Goal: Task Accomplishment & Management: Manage account settings

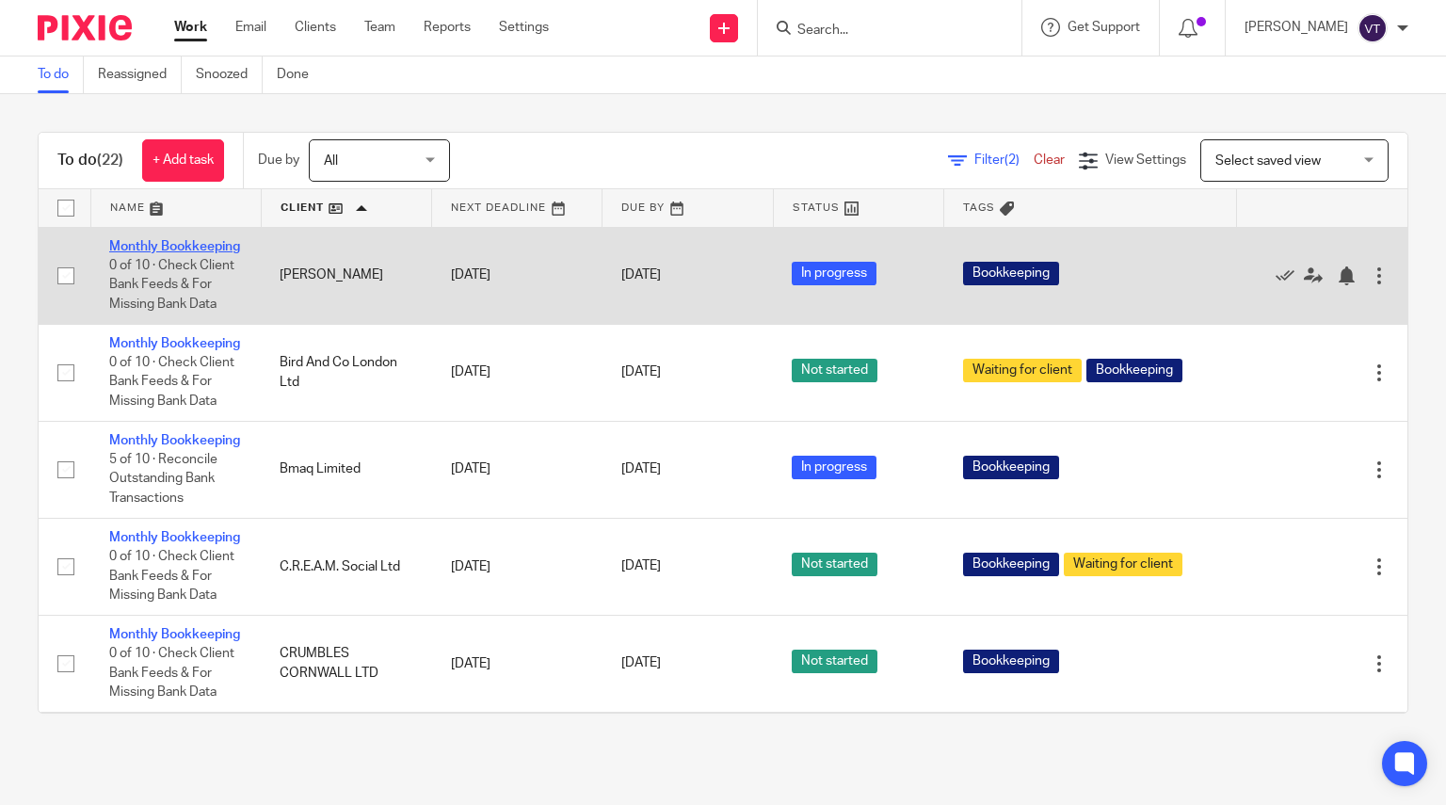
click at [147, 253] on link "Monthly Bookkeeping" at bounding box center [174, 246] width 131 height 13
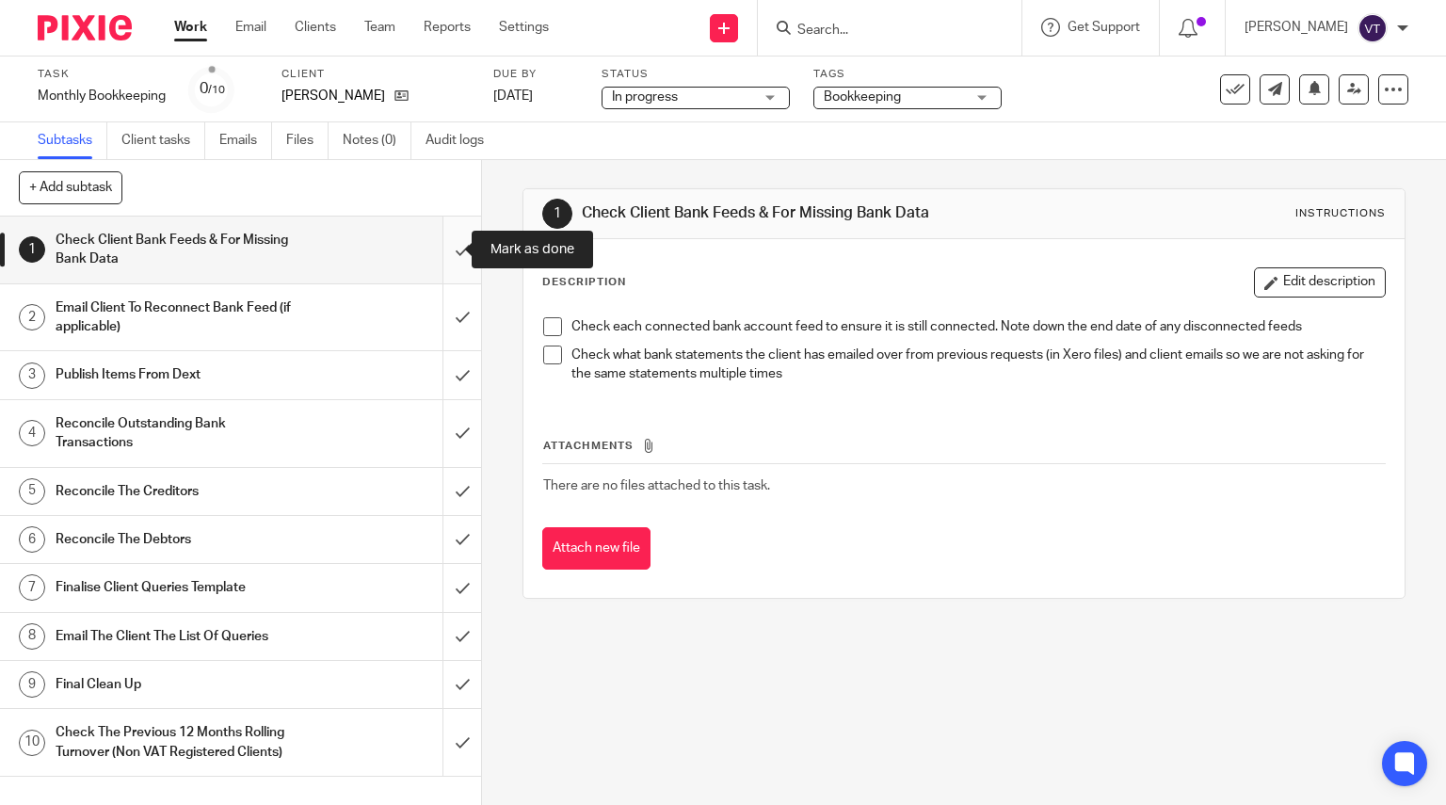
click at [441, 254] on input "submit" at bounding box center [240, 250] width 481 height 67
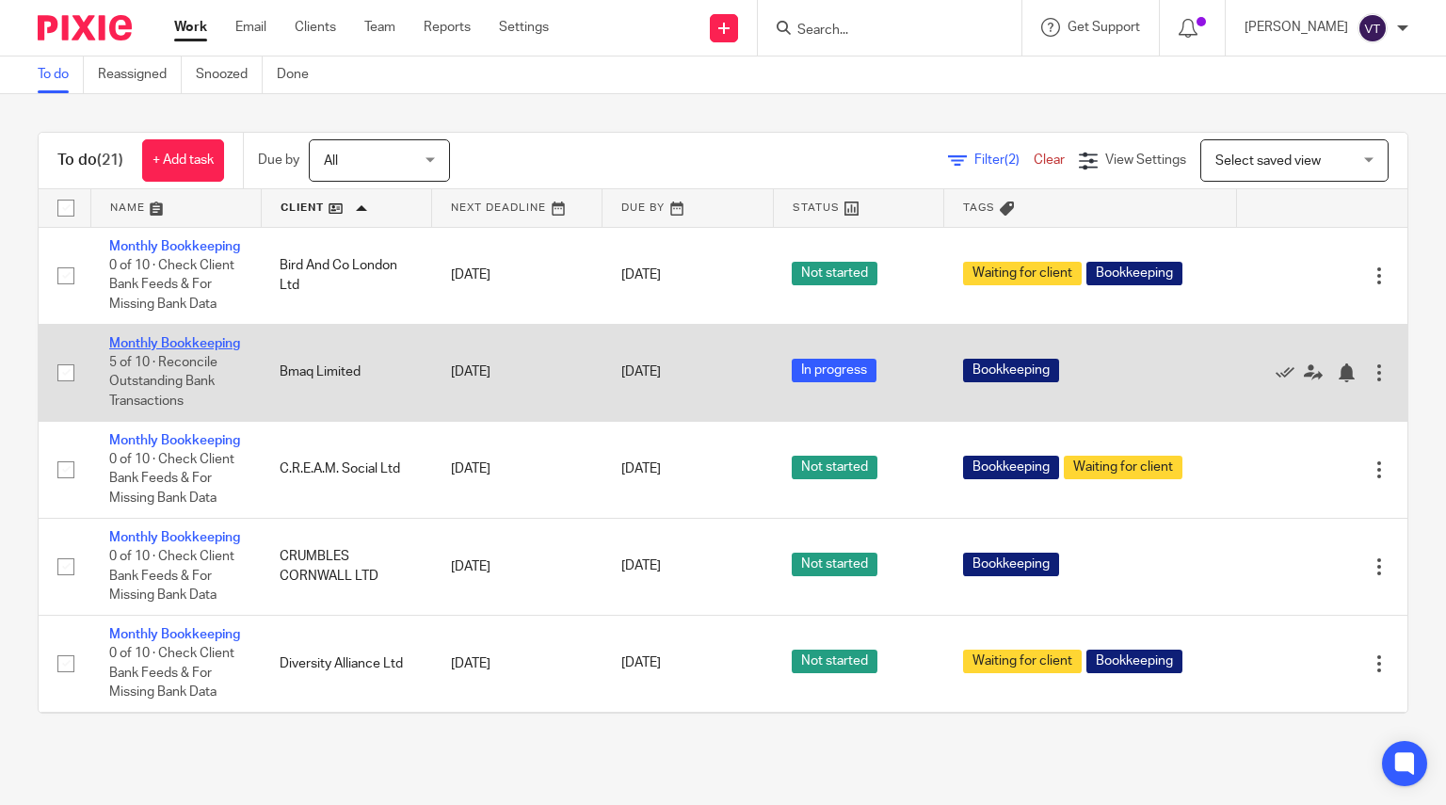
click at [133, 350] on link "Monthly Bookkeeping" at bounding box center [174, 343] width 131 height 13
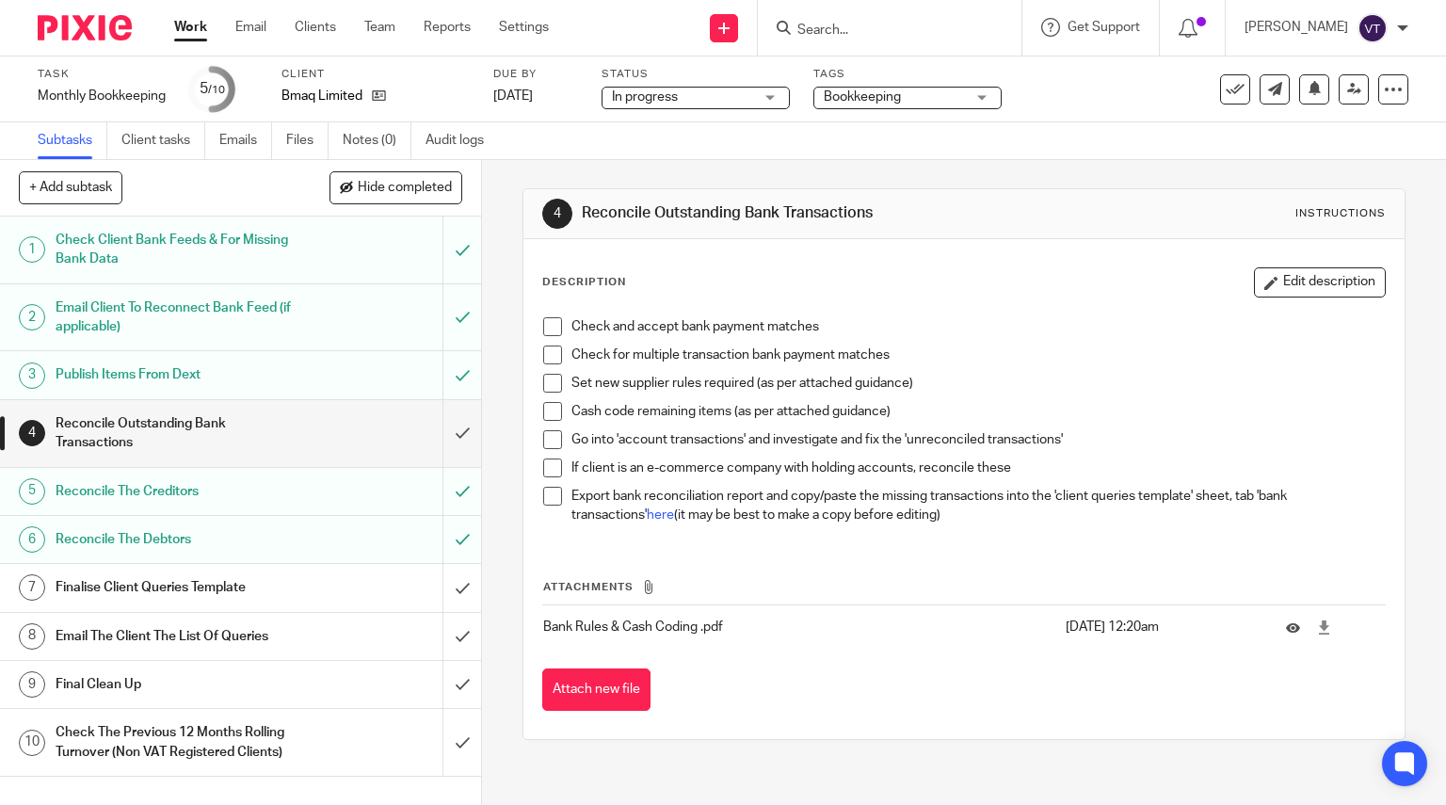
click at [845, 34] on input "Search" at bounding box center [879, 31] width 169 height 17
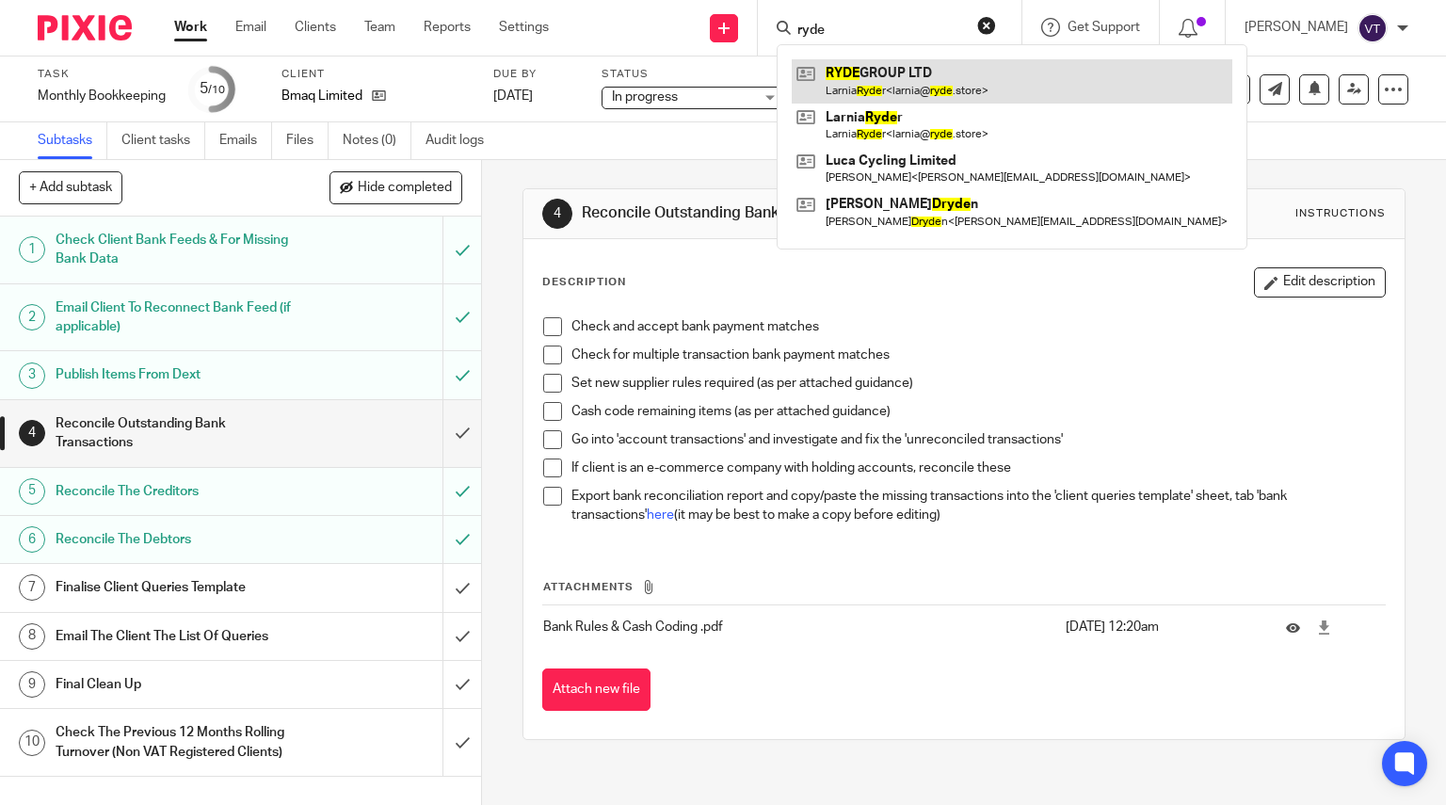
type input "ryde"
click at [928, 76] on link at bounding box center [1012, 80] width 441 height 43
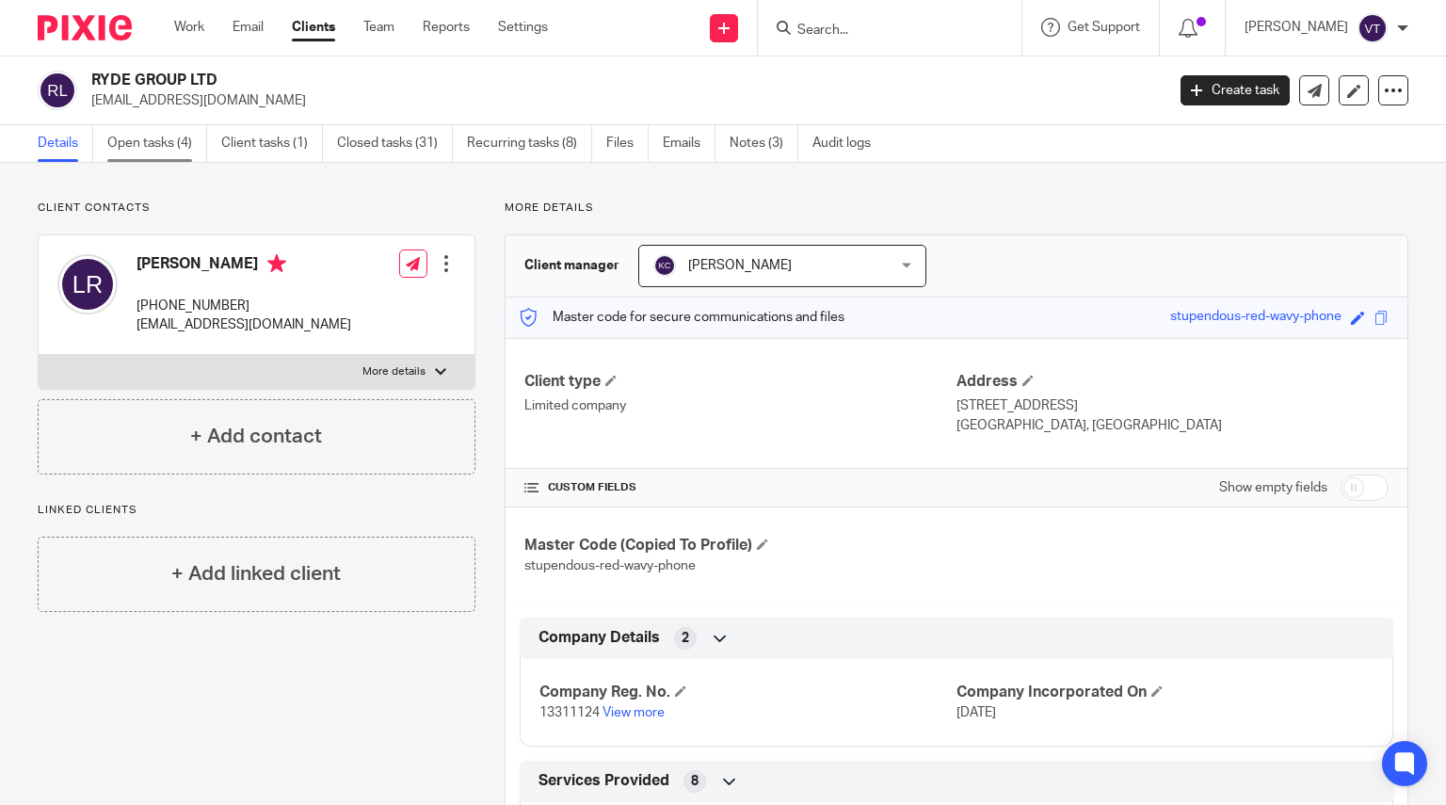
click at [174, 137] on link "Open tasks (4)" at bounding box center [157, 143] width 100 height 37
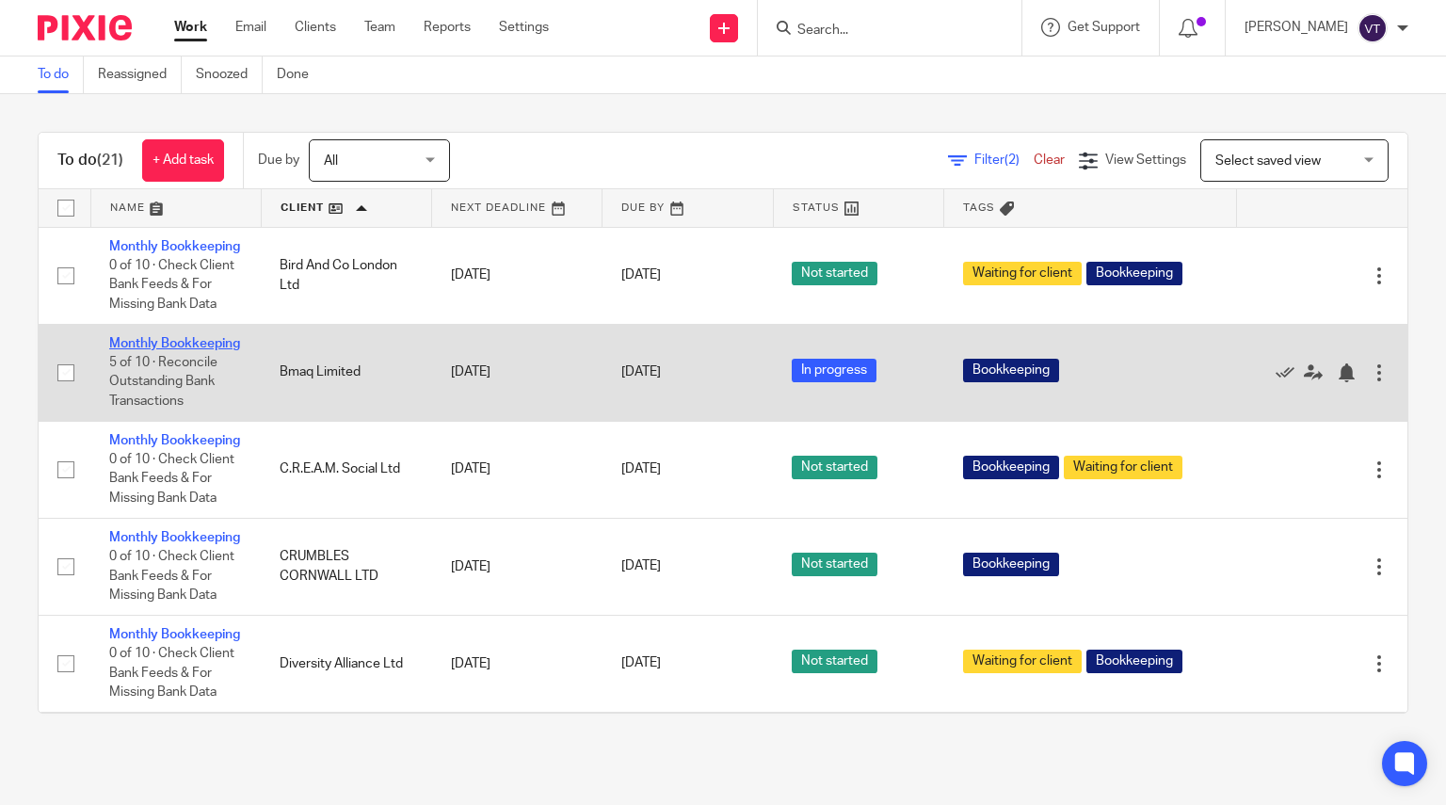
click at [136, 350] on link "Monthly Bookkeeping" at bounding box center [174, 343] width 131 height 13
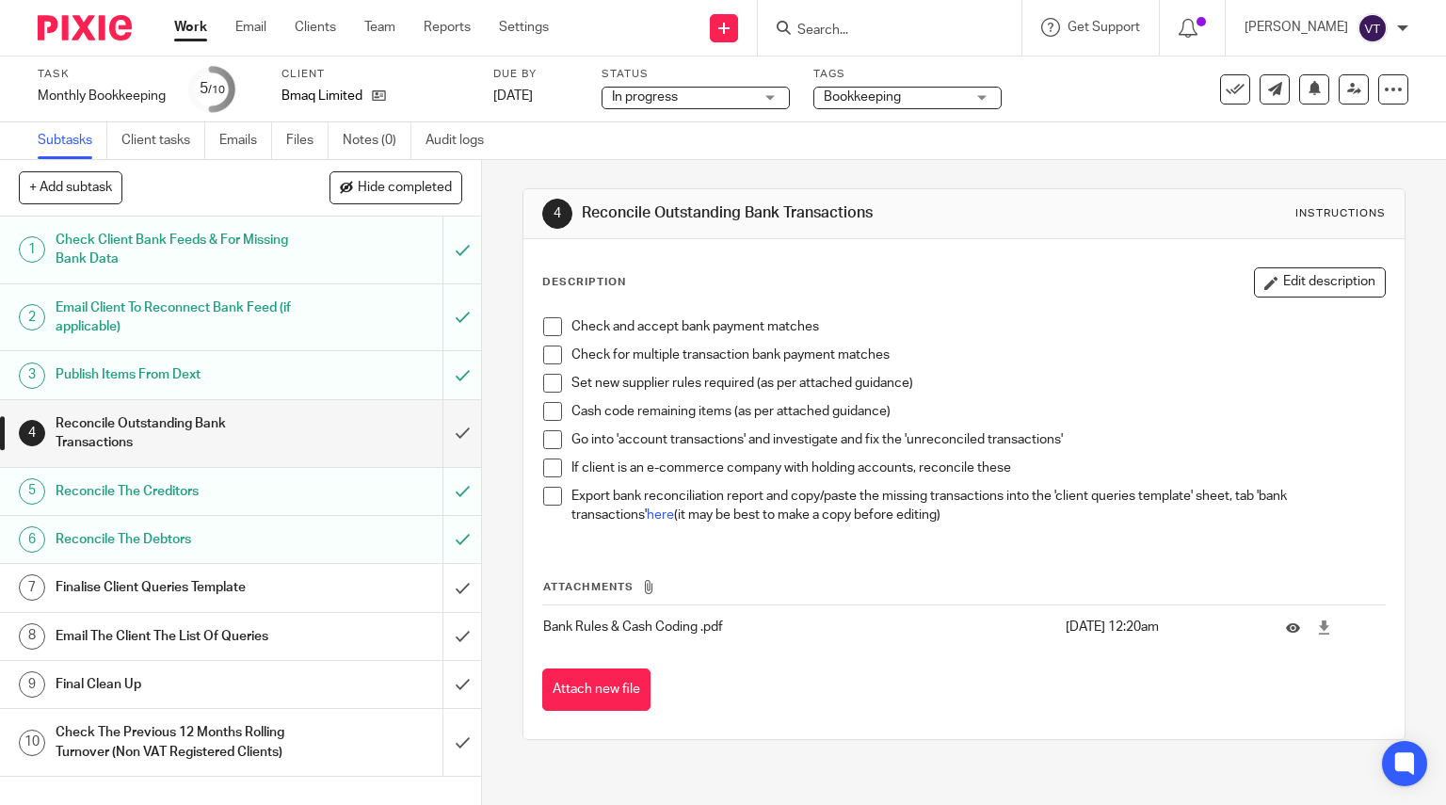
click at [977, 94] on div "Bookkeeping" at bounding box center [907, 98] width 188 height 23
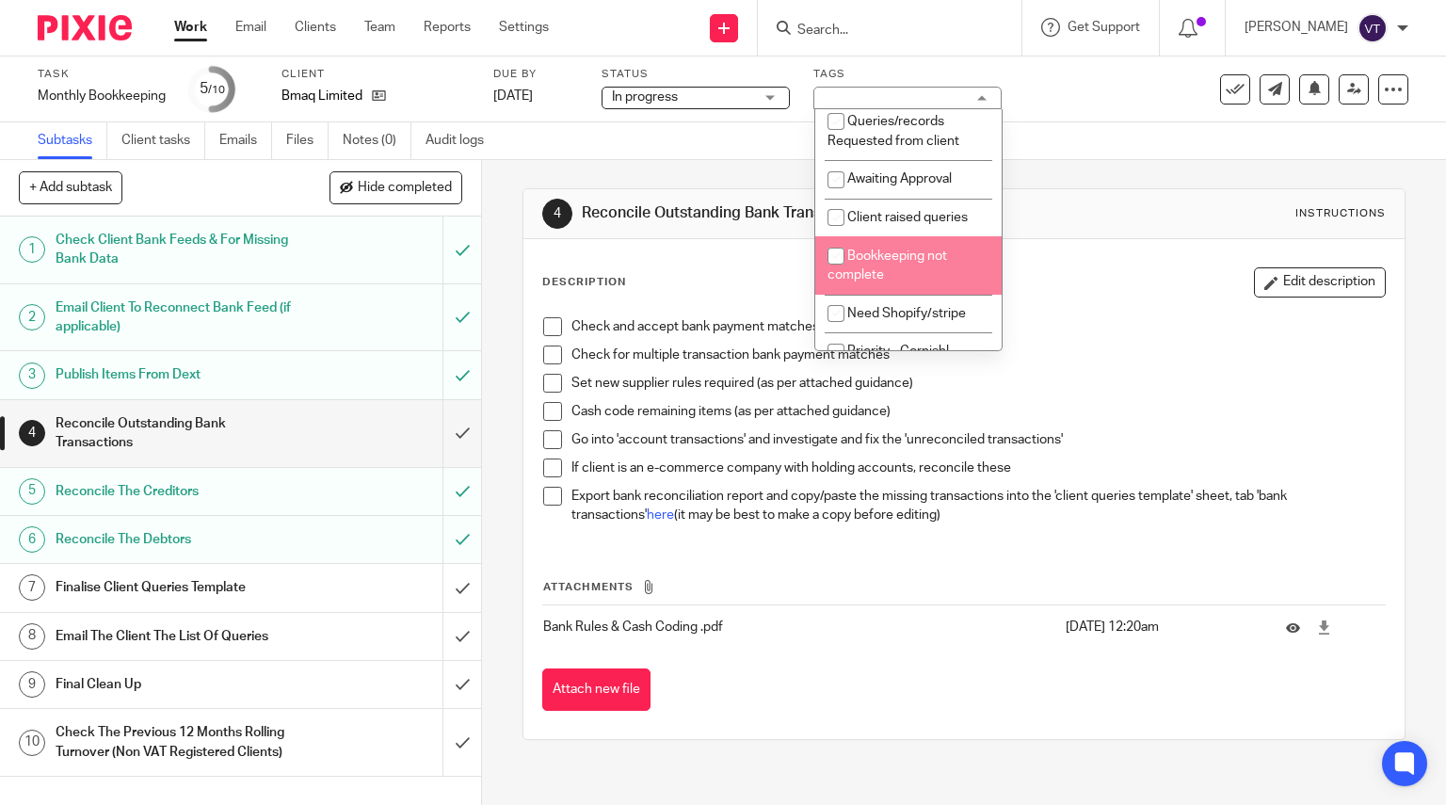
scroll to position [561, 0]
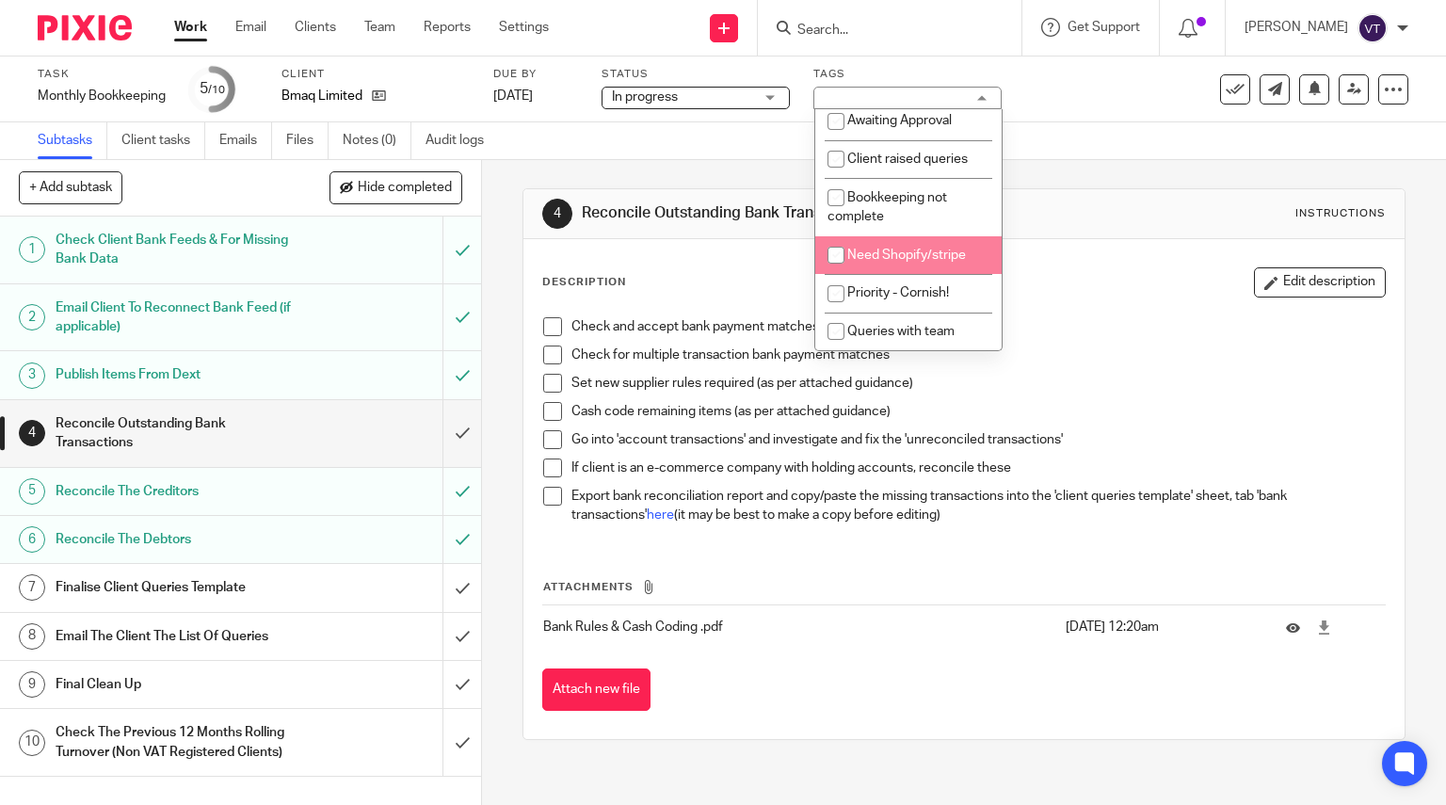
click at [988, 112] on li "Awaiting Approval" at bounding box center [908, 121] width 186 height 39
checkbox input "true"
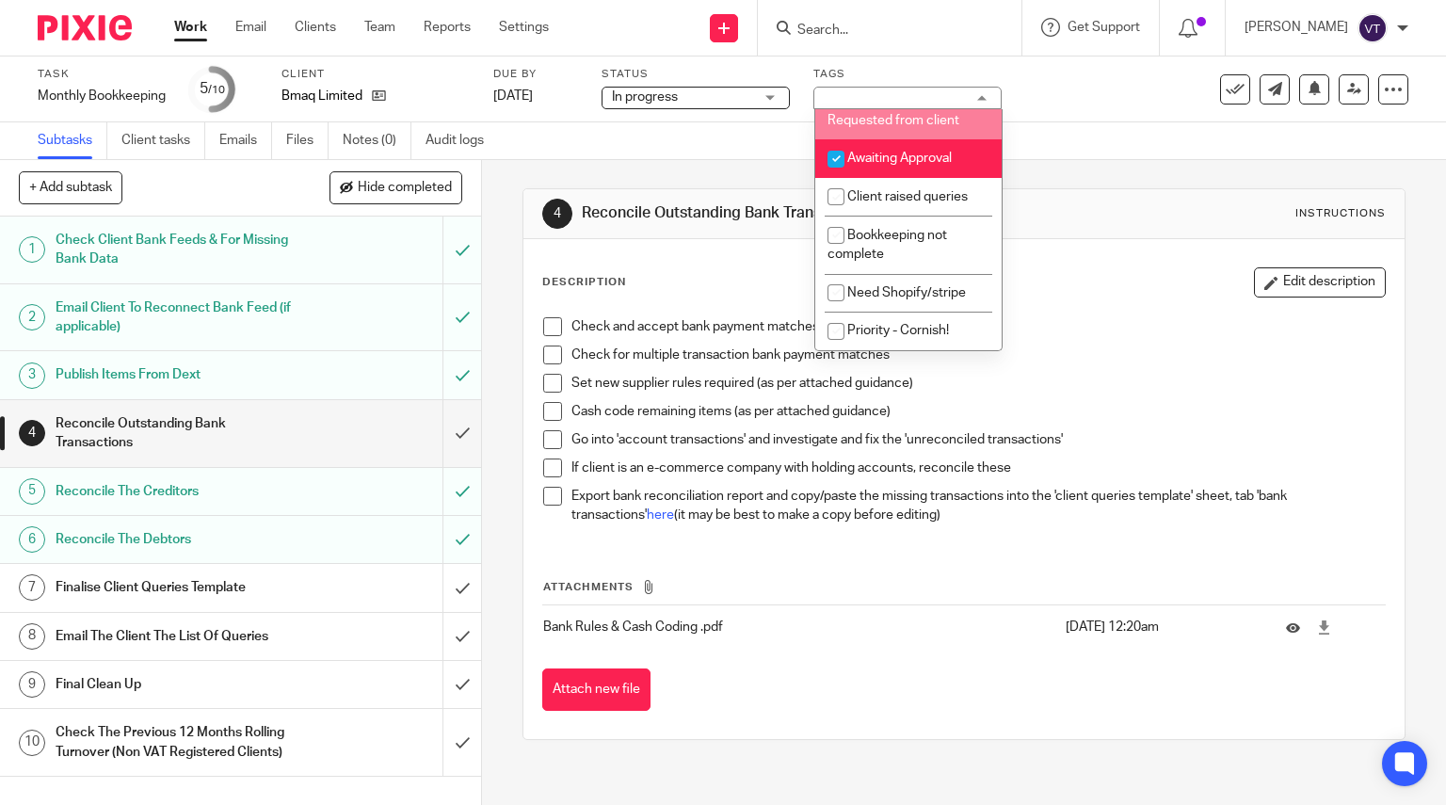
scroll to position [486, 0]
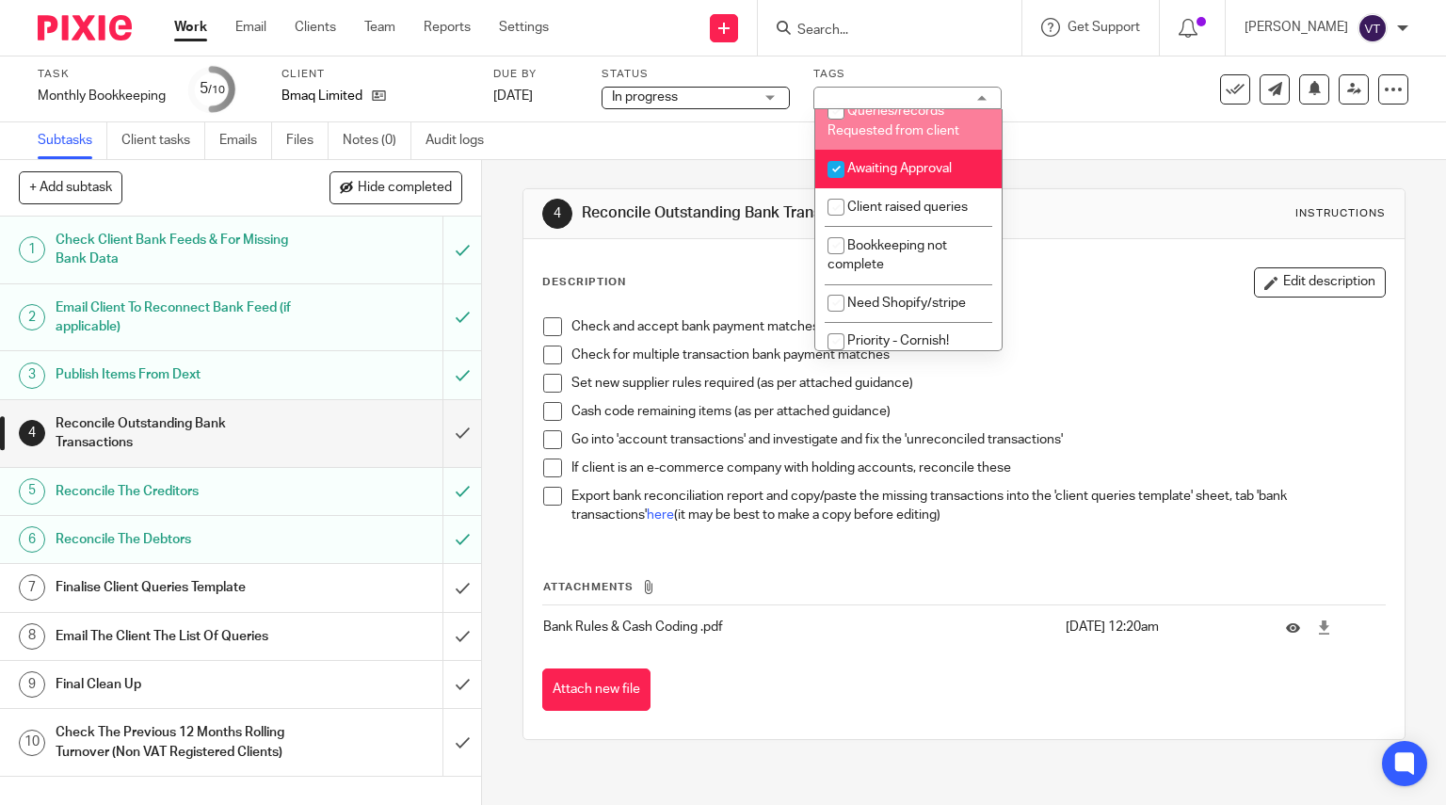
click at [988, 112] on li "Queries/records Requested from client" at bounding box center [908, 120] width 186 height 57
checkbox input "true"
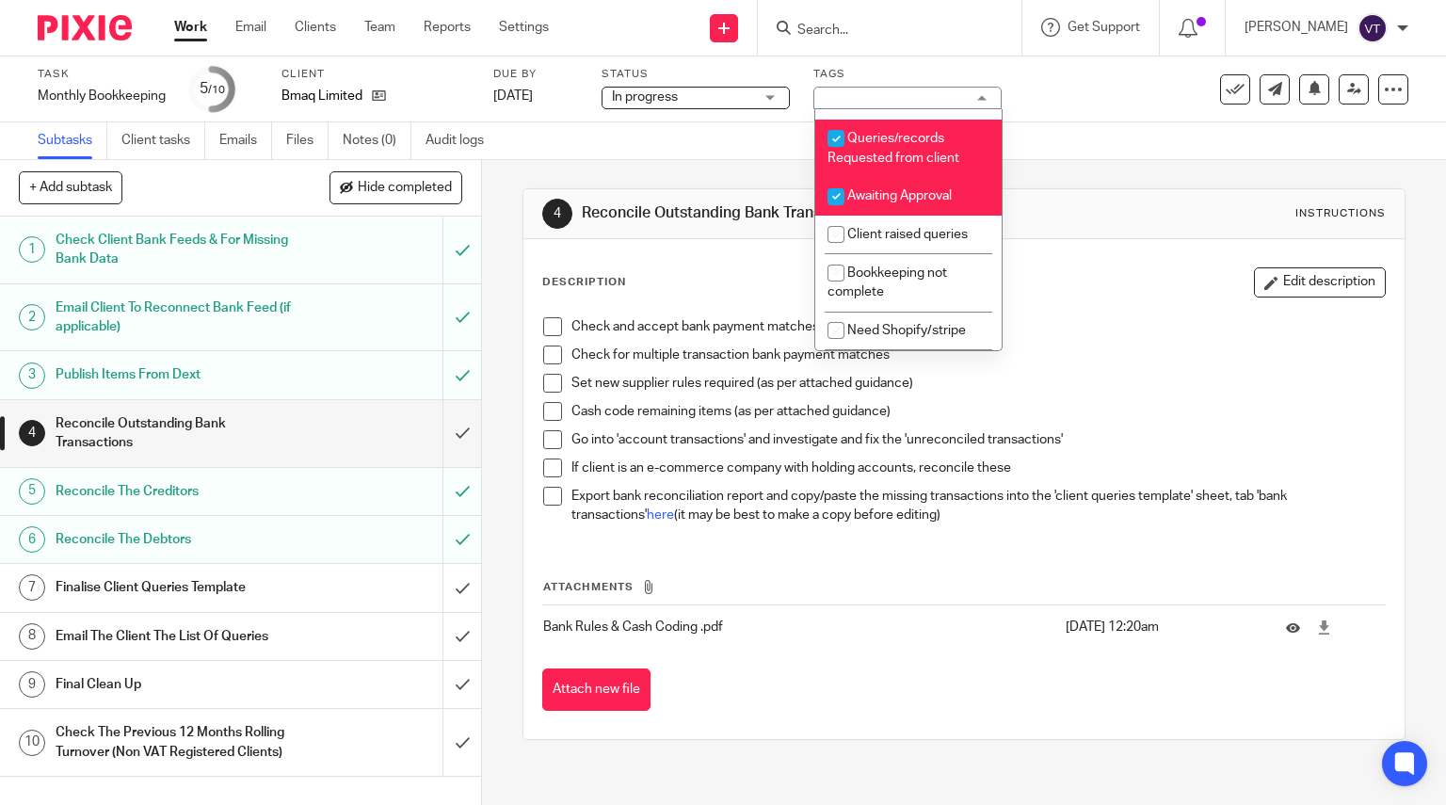
click at [837, 204] on input "checkbox" at bounding box center [836, 197] width 36 height 36
checkbox input "false"
click at [486, 309] on div "4 Reconcile Outstanding Bank Transactions Instructions Description Edit descrip…" at bounding box center [964, 482] width 964 height 645
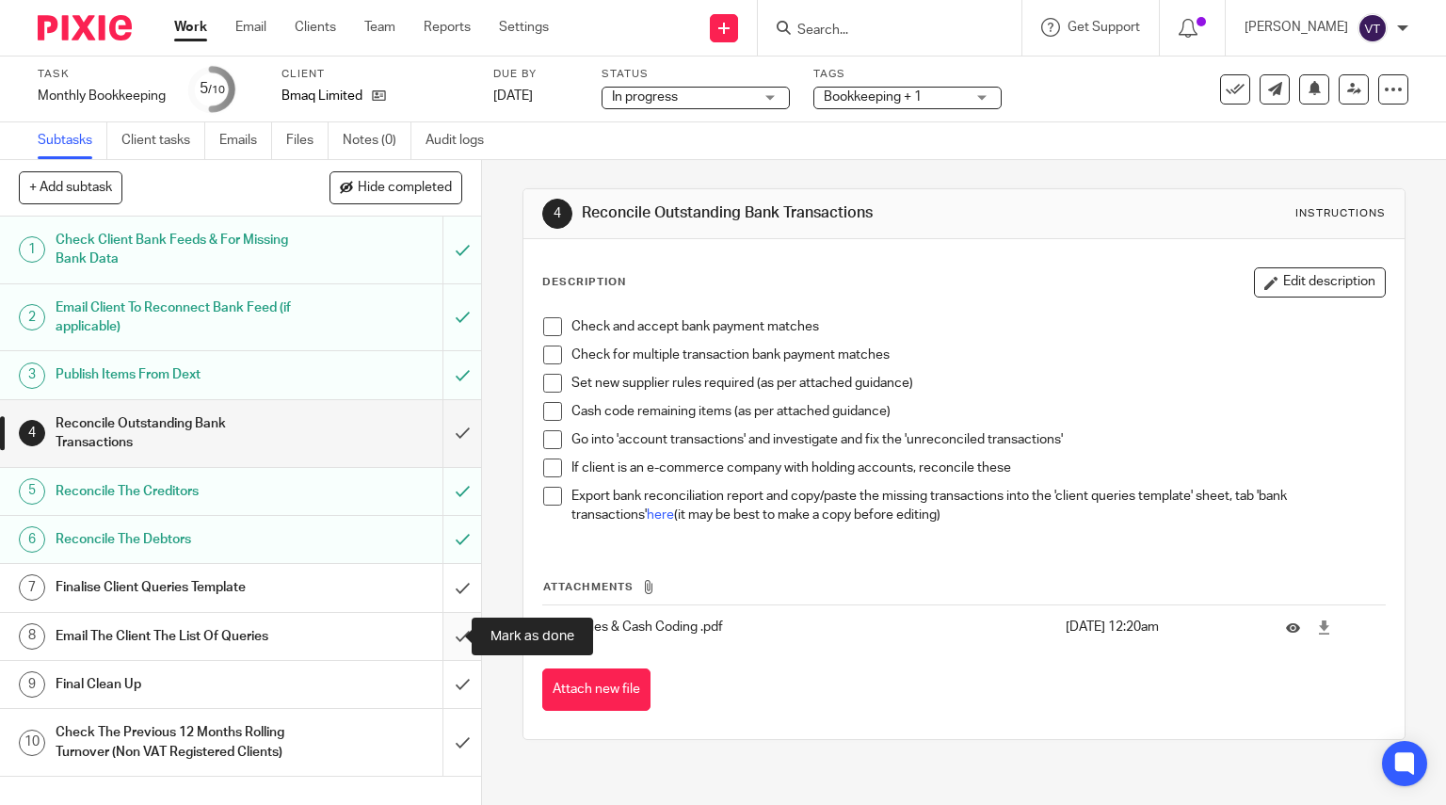
click at [449, 630] on input "submit" at bounding box center [240, 636] width 481 height 47
click at [442, 581] on input "submit" at bounding box center [240, 587] width 481 height 47
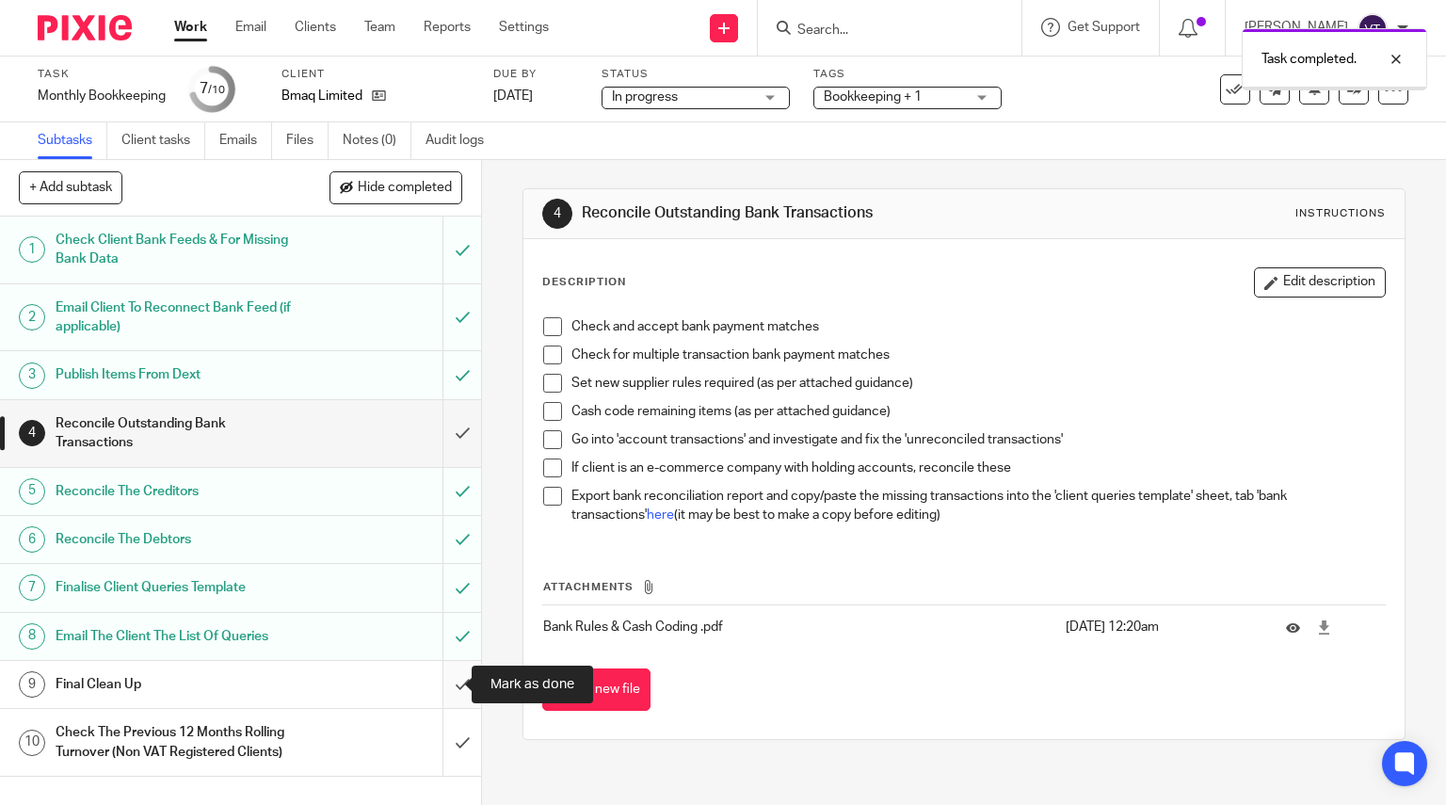
click at [447, 683] on input "submit" at bounding box center [240, 684] width 481 height 47
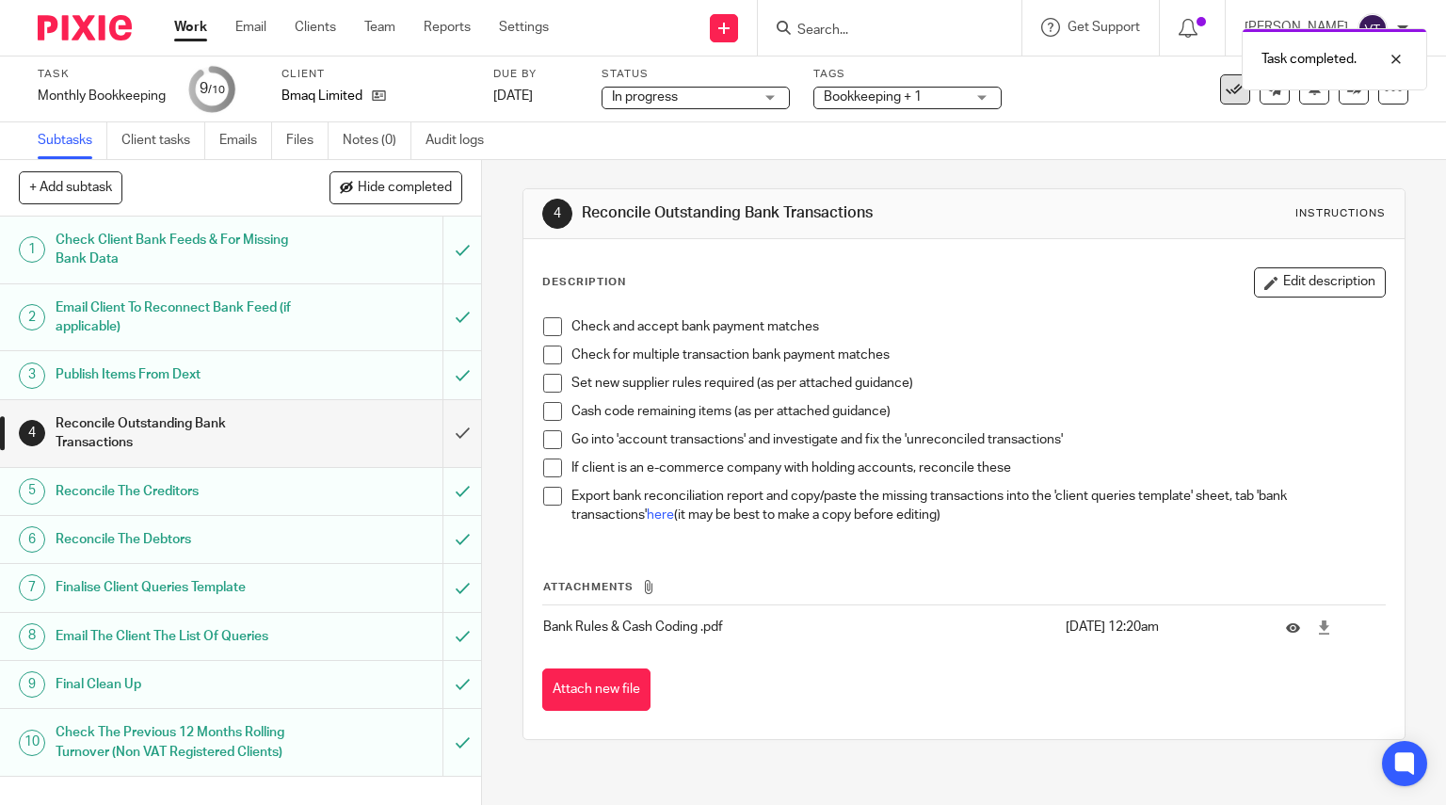
click at [1226, 91] on icon at bounding box center [1235, 89] width 19 height 19
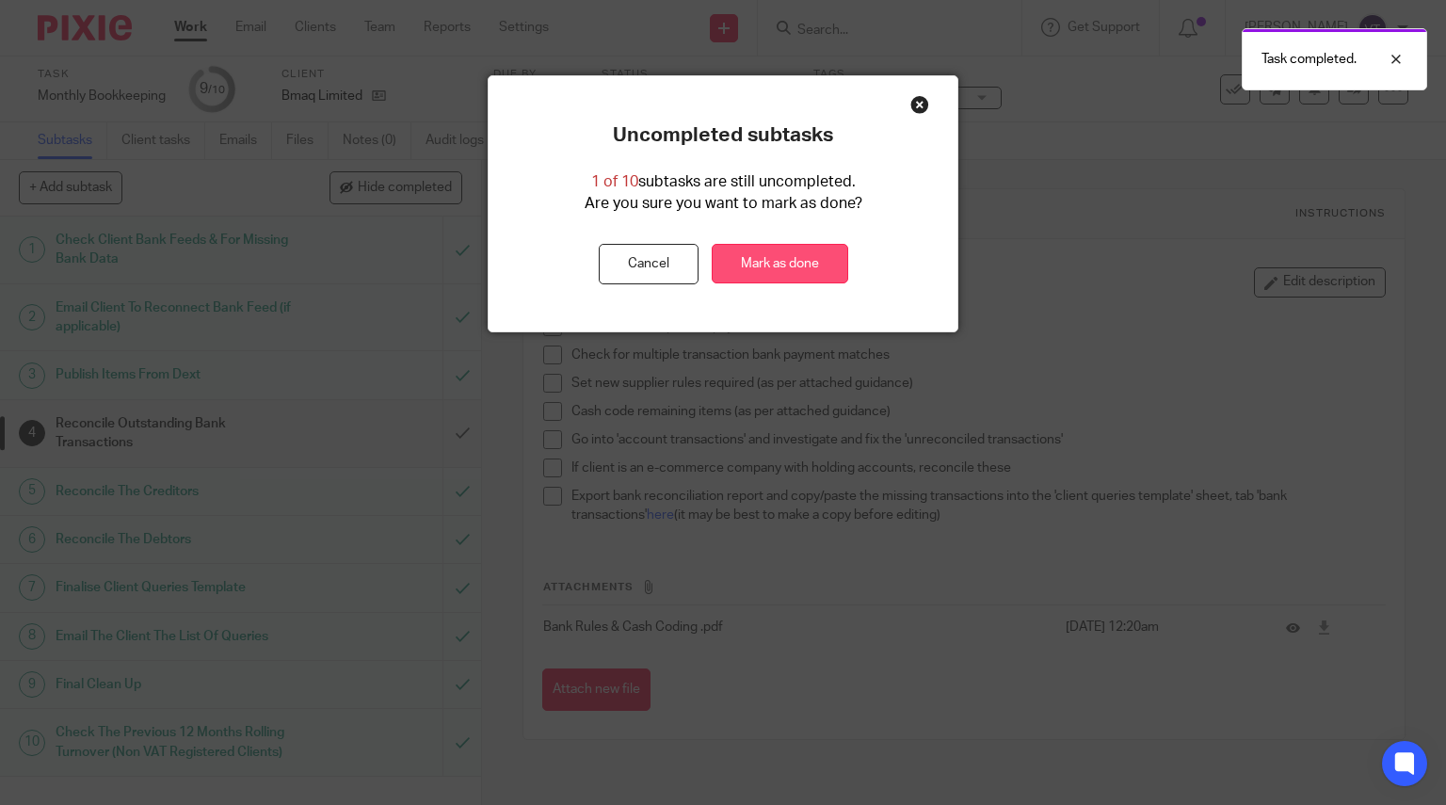
click at [786, 266] on link "Mark as done" at bounding box center [780, 264] width 137 height 40
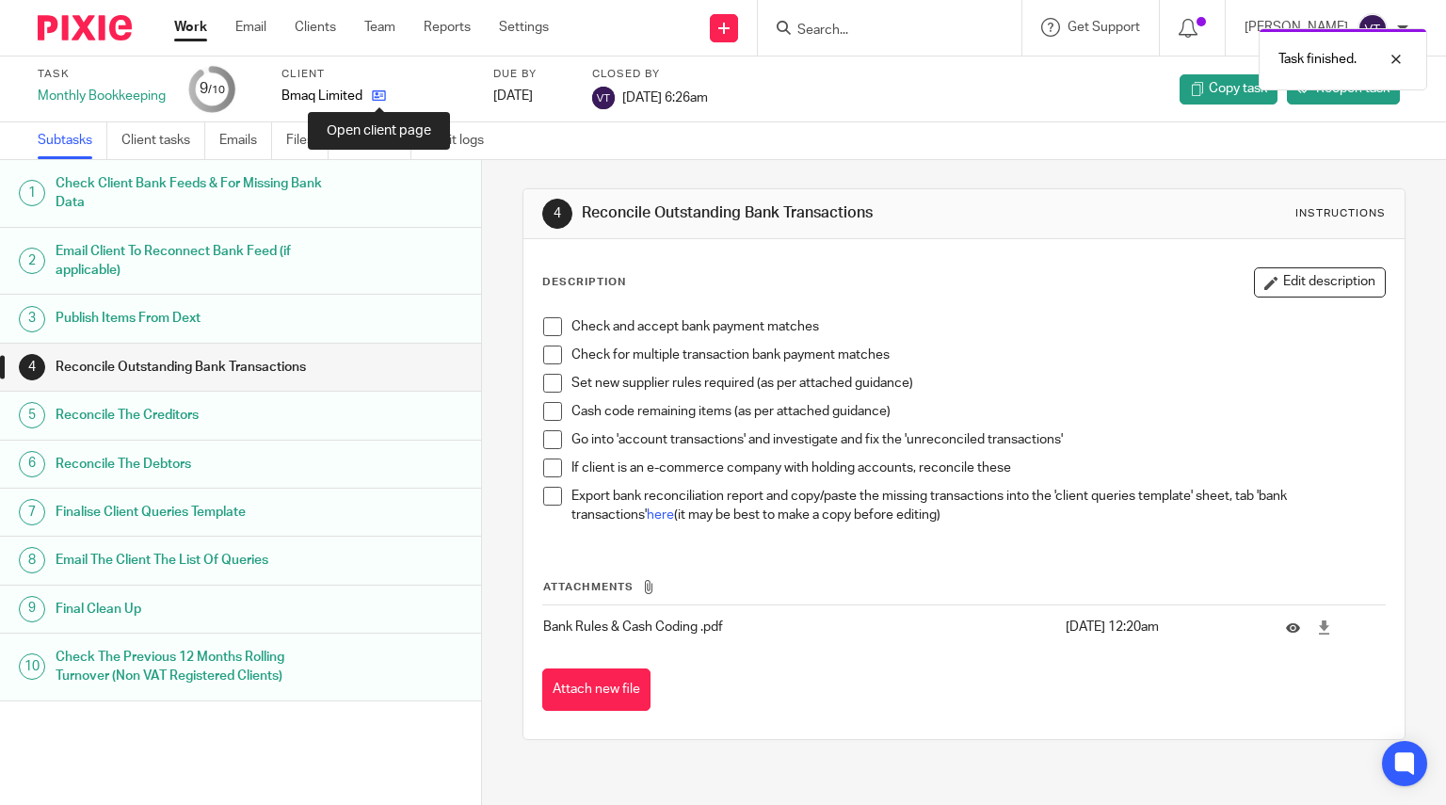
click at [385, 99] on icon at bounding box center [379, 95] width 14 height 14
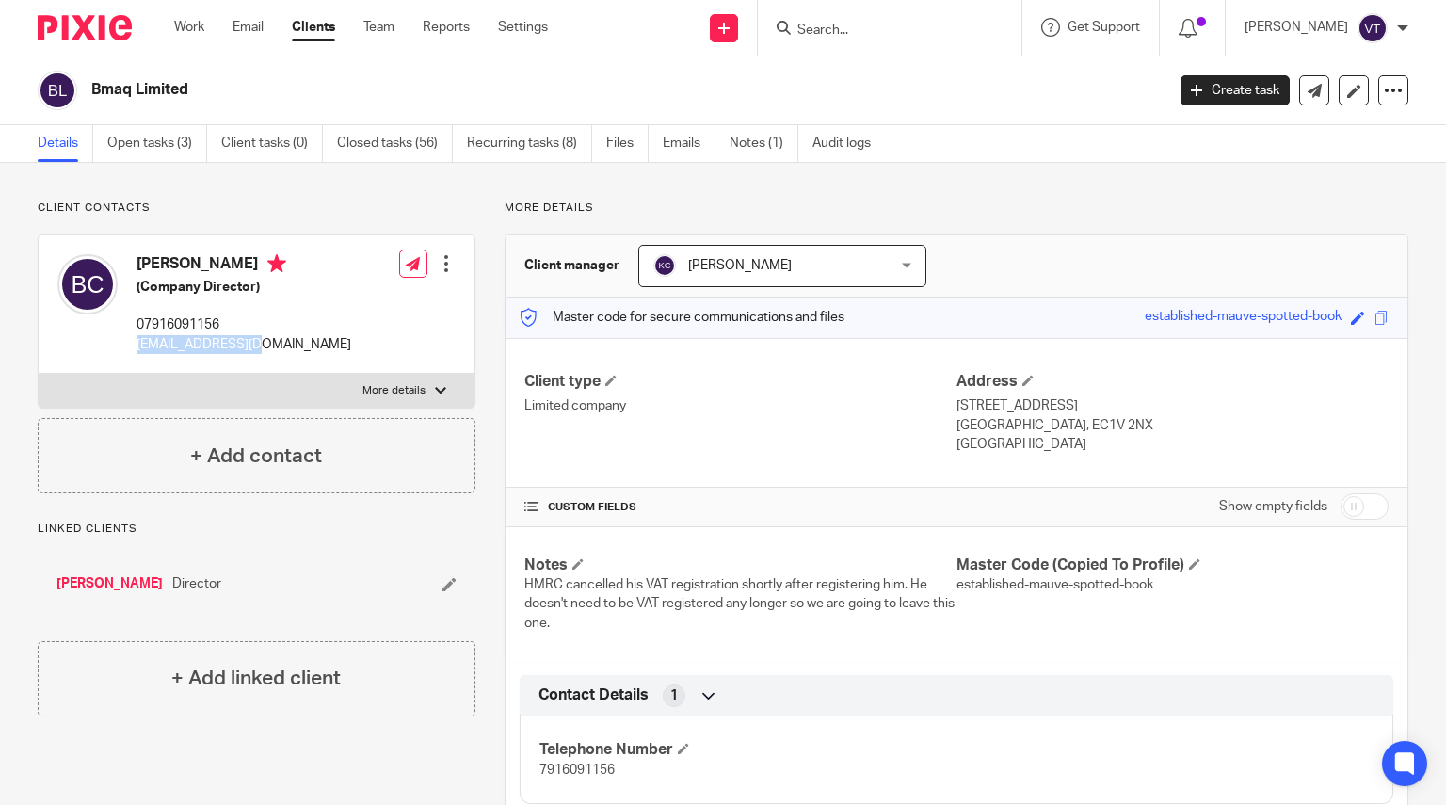
drag, startPoint x: 133, startPoint y: 337, endPoint x: 255, endPoint y: 348, distance: 122.9
click at [255, 348] on div "Bernard Chisanga (Company Director) 07916091156 bmaqltd@gmail.com" at bounding box center [204, 304] width 294 height 119
copy p "bmaqltd@gmail.com"
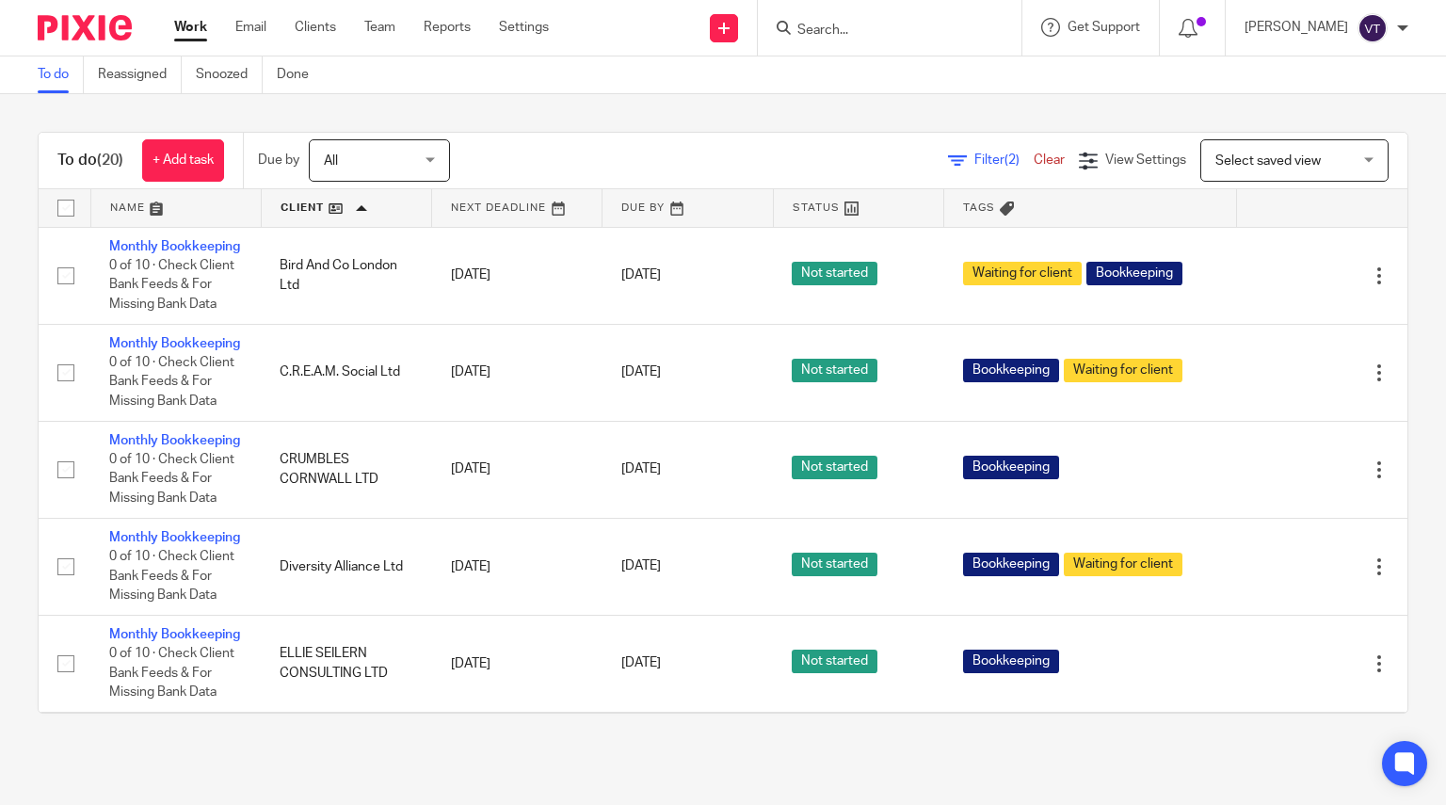
drag, startPoint x: 1381, startPoint y: 238, endPoint x: 1381, endPoint y: 260, distance: 21.7
click at [1381, 260] on div "To do (20) + Add task Due by All All Today Tomorrow This week Next week This mo…" at bounding box center [723, 422] width 1446 height 657
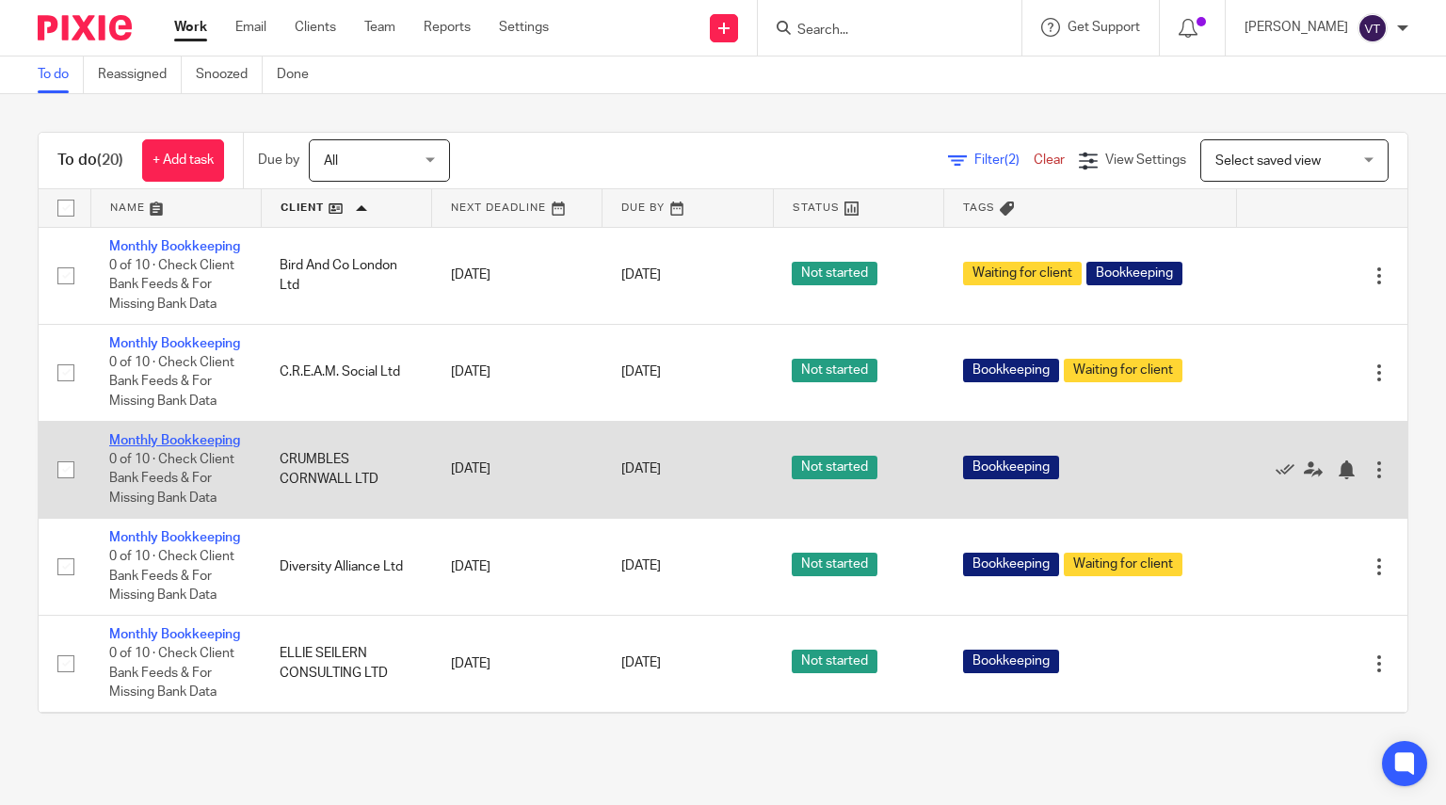
click at [149, 447] on link "Monthly Bookkeeping" at bounding box center [174, 440] width 131 height 13
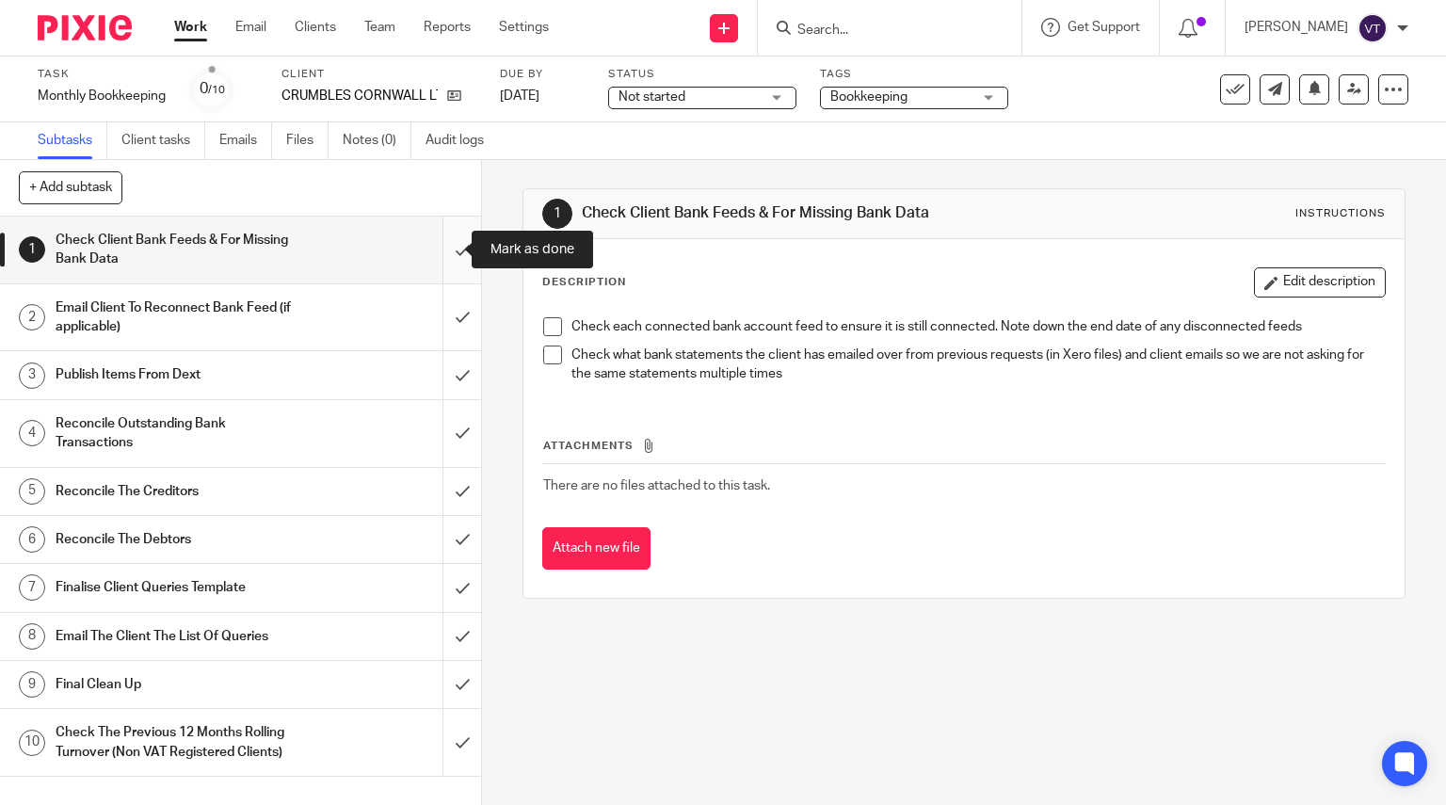
click at [443, 249] on input "submit" at bounding box center [240, 250] width 481 height 67
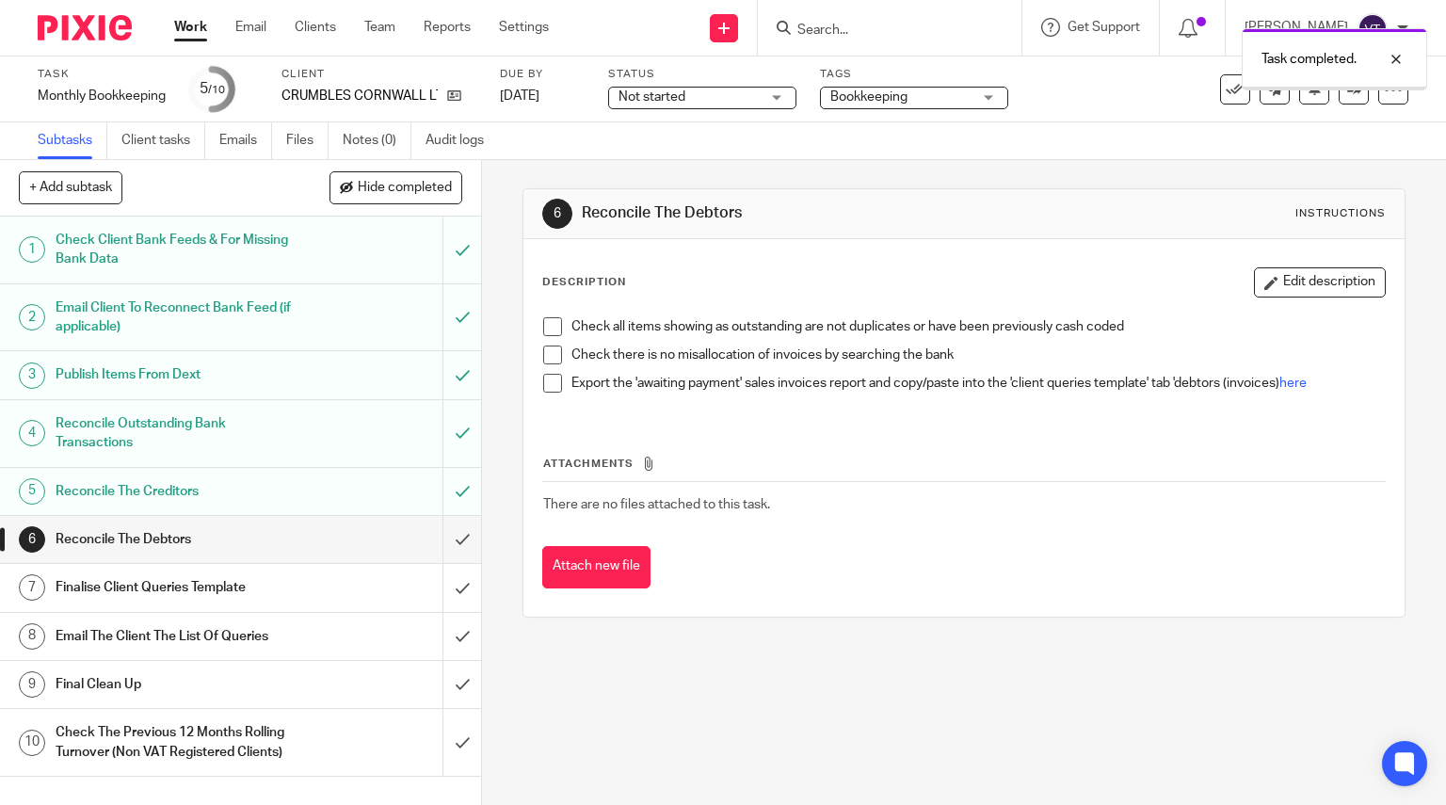
click at [446, 537] on input "submit" at bounding box center [240, 539] width 481 height 47
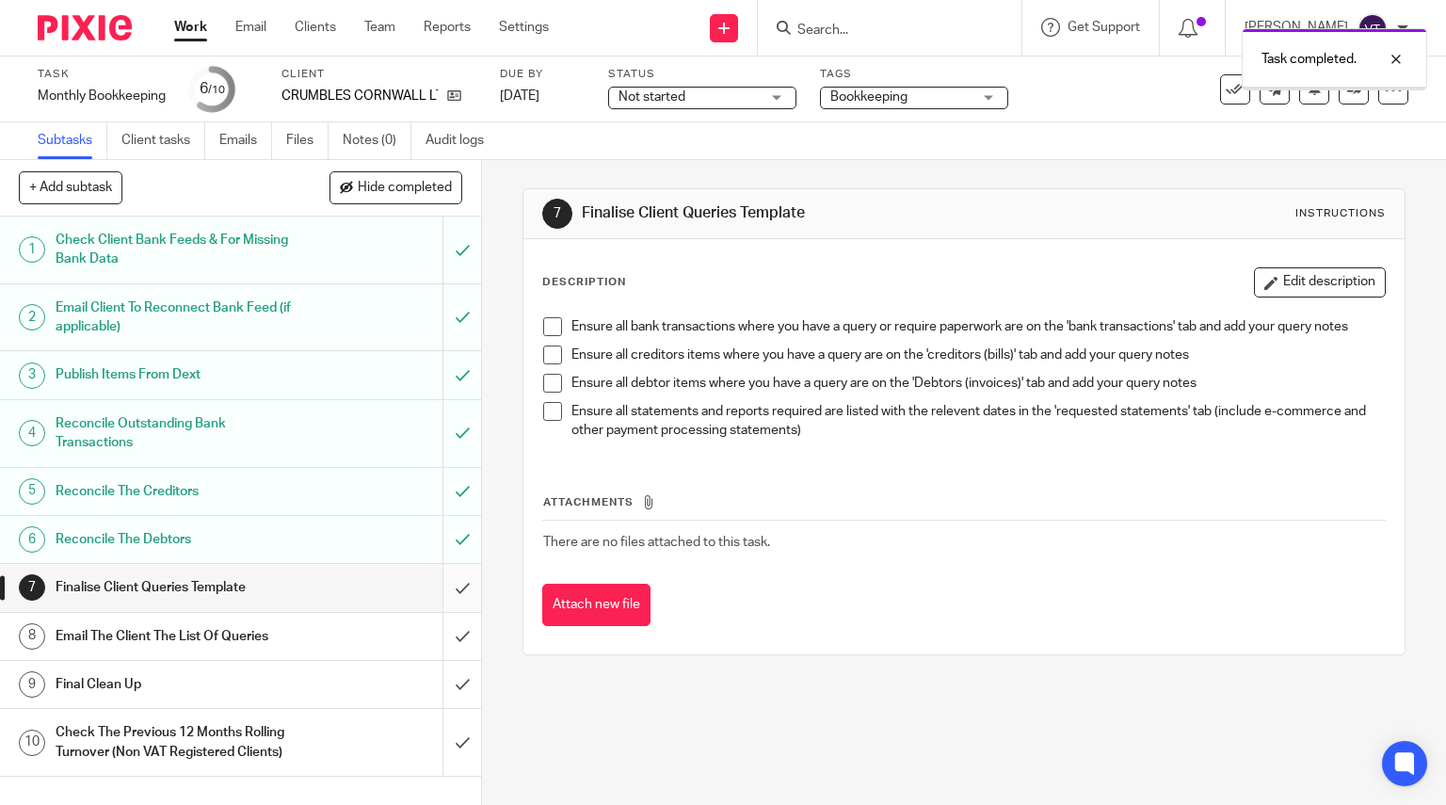
click at [452, 586] on input "submit" at bounding box center [240, 587] width 481 height 47
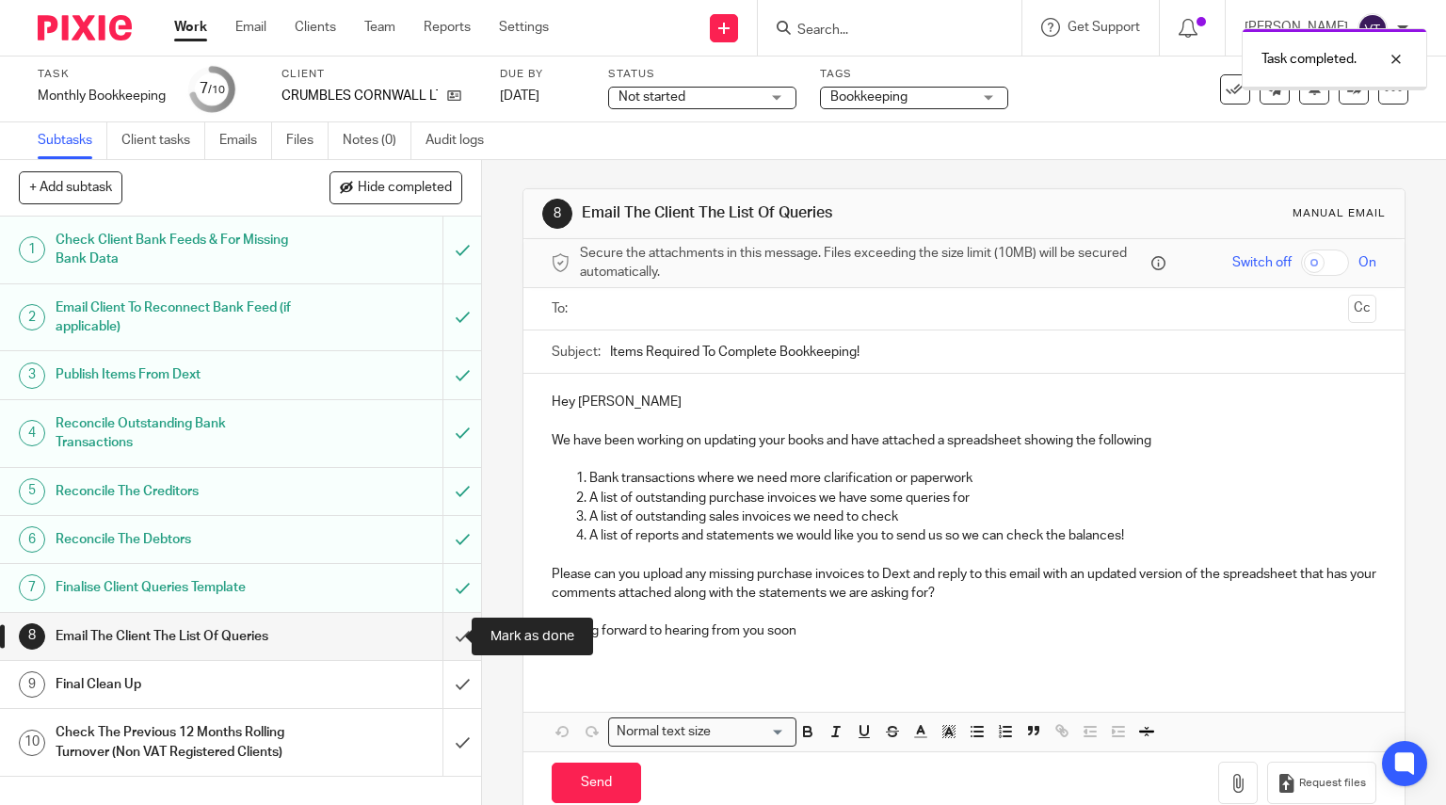
click at [442, 618] on input "submit" at bounding box center [240, 636] width 481 height 47
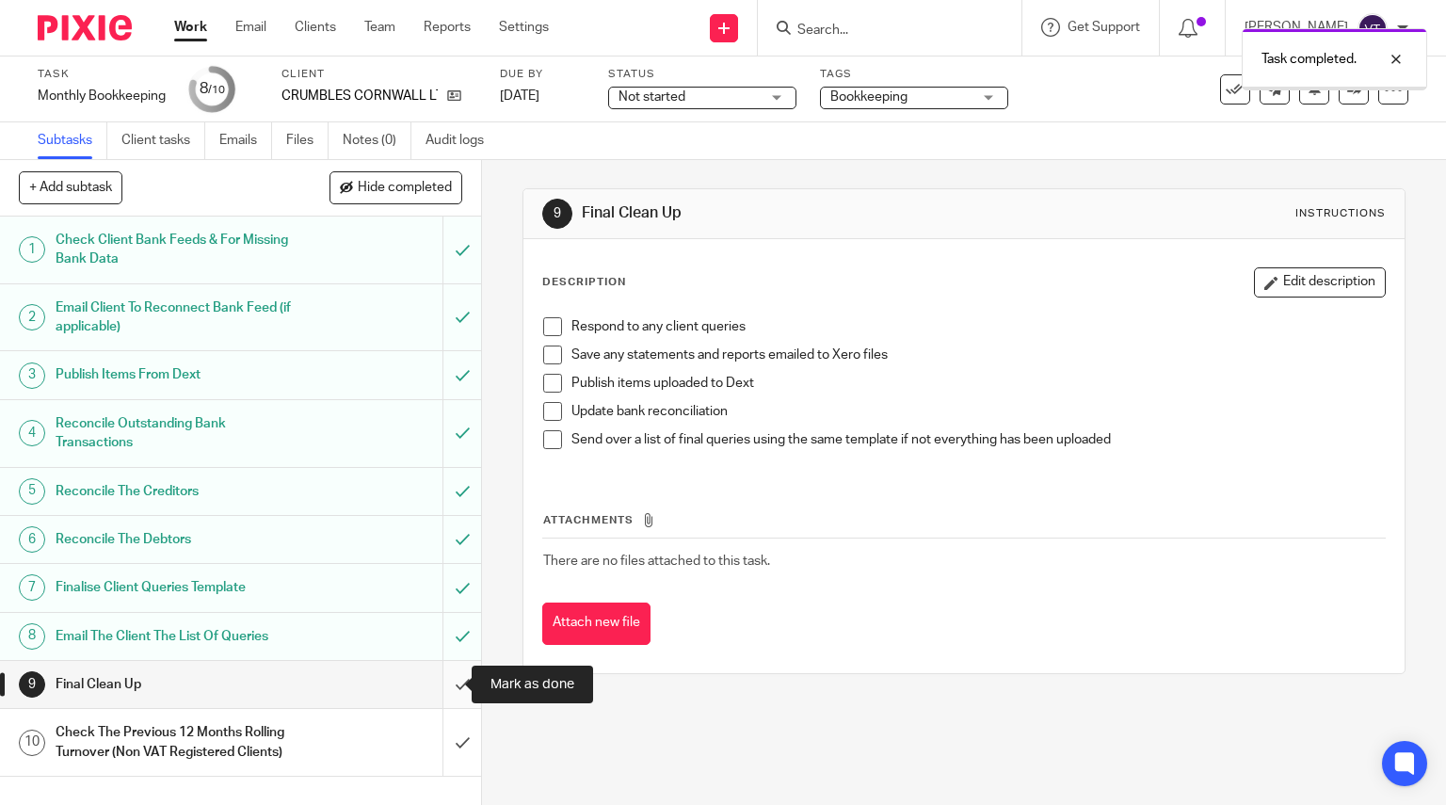
click at [441, 698] on input "submit" at bounding box center [240, 684] width 481 height 47
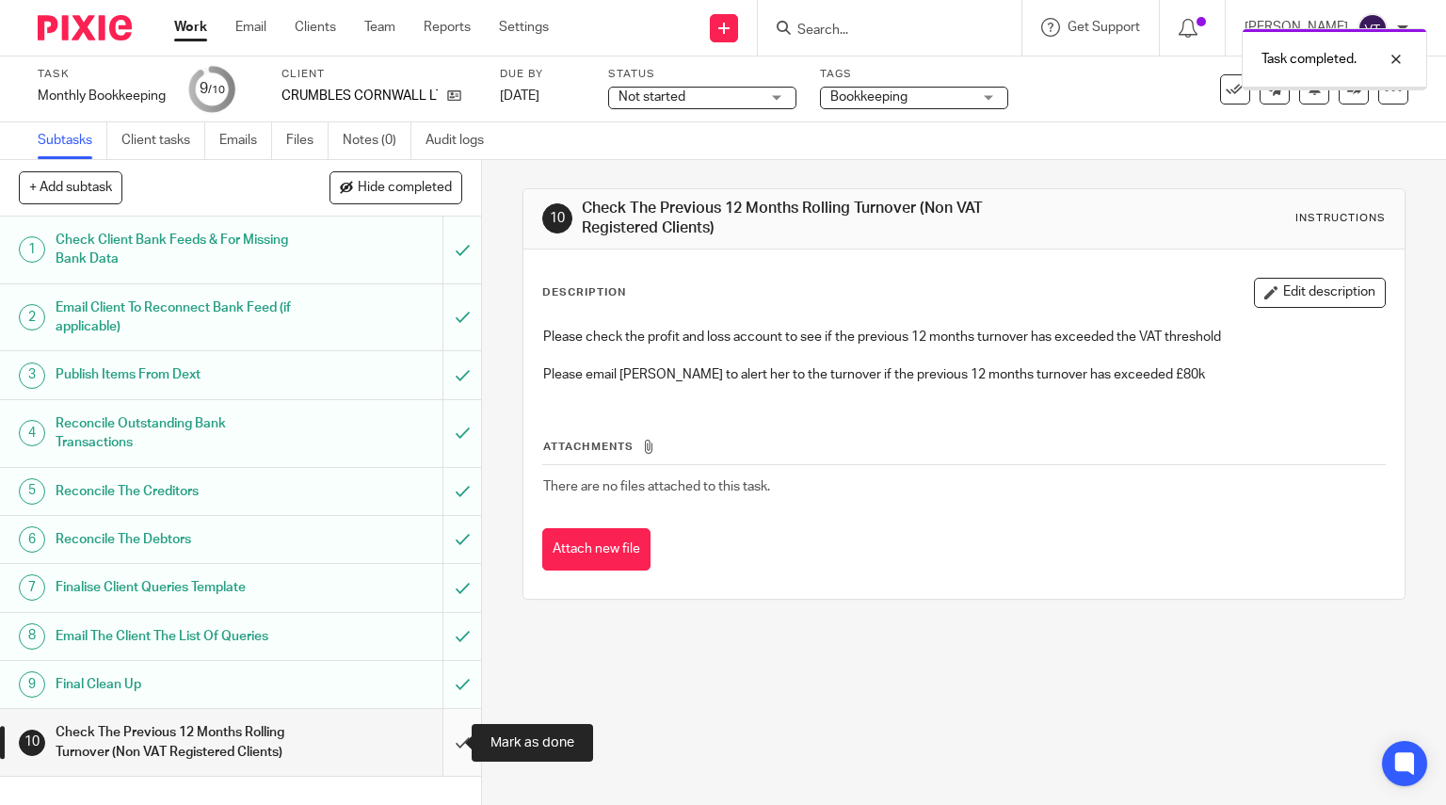
click at [442, 747] on input "submit" at bounding box center [240, 742] width 481 height 67
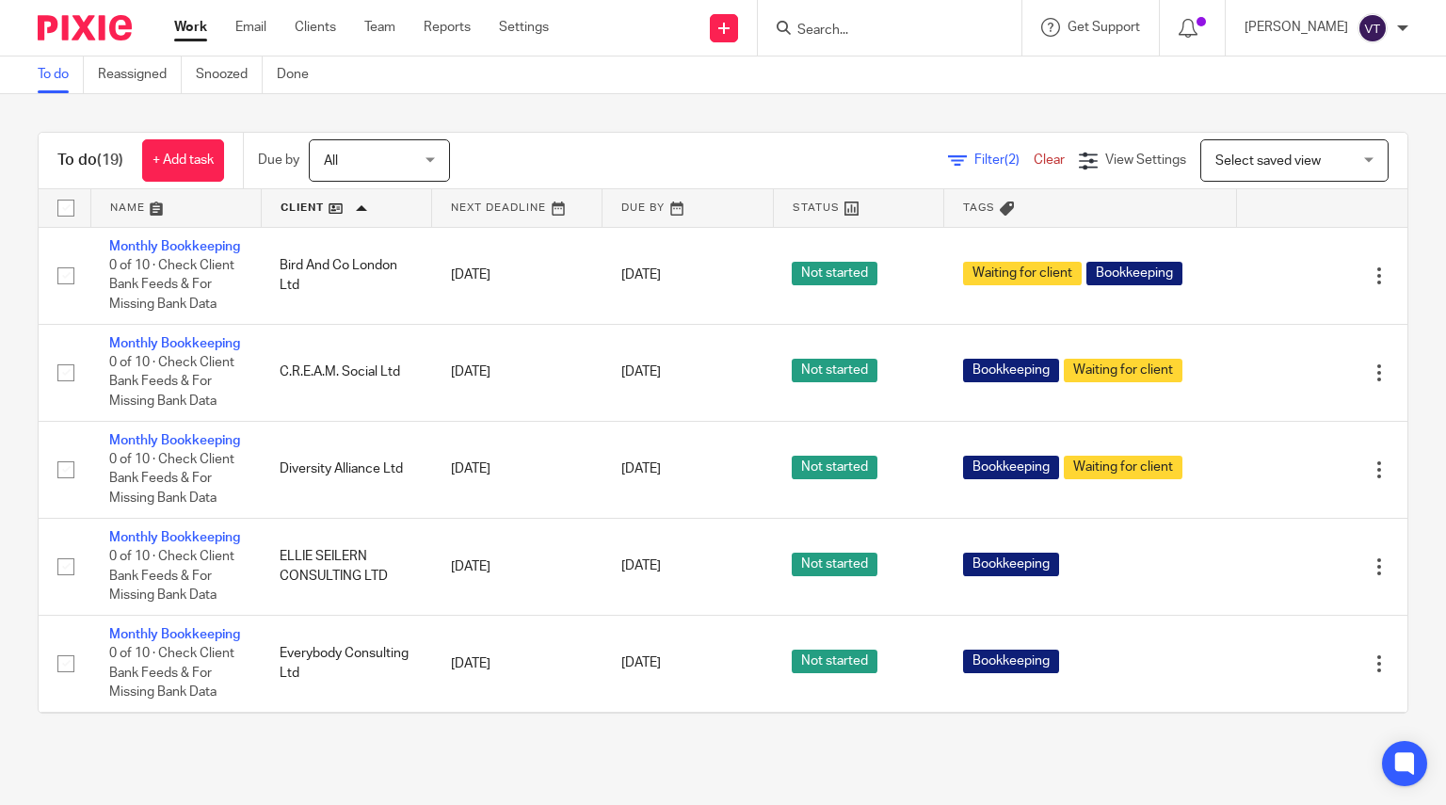
click at [854, 24] on input "Search" at bounding box center [879, 31] width 169 height 17
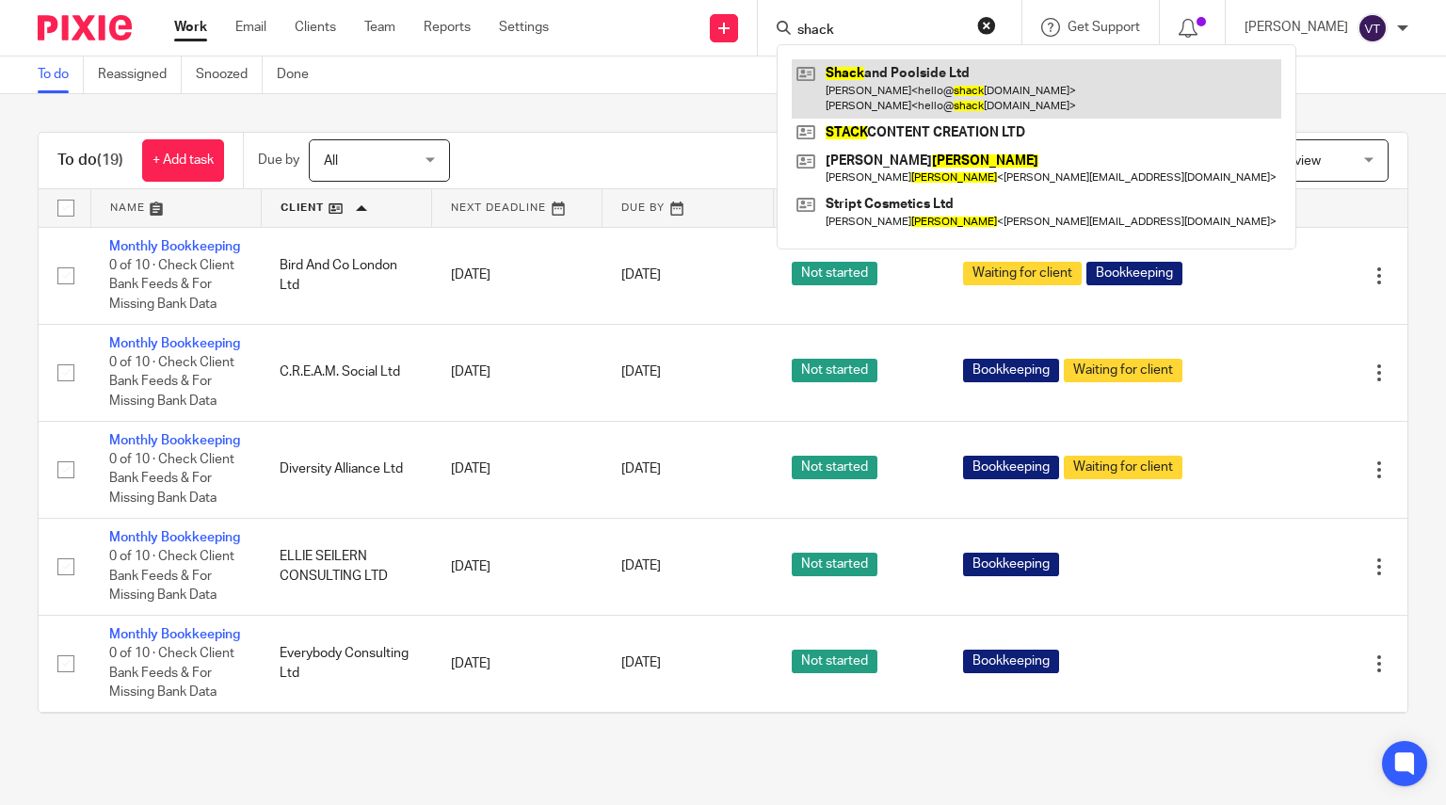
type input "shack"
click at [917, 90] on link at bounding box center [1037, 88] width 490 height 58
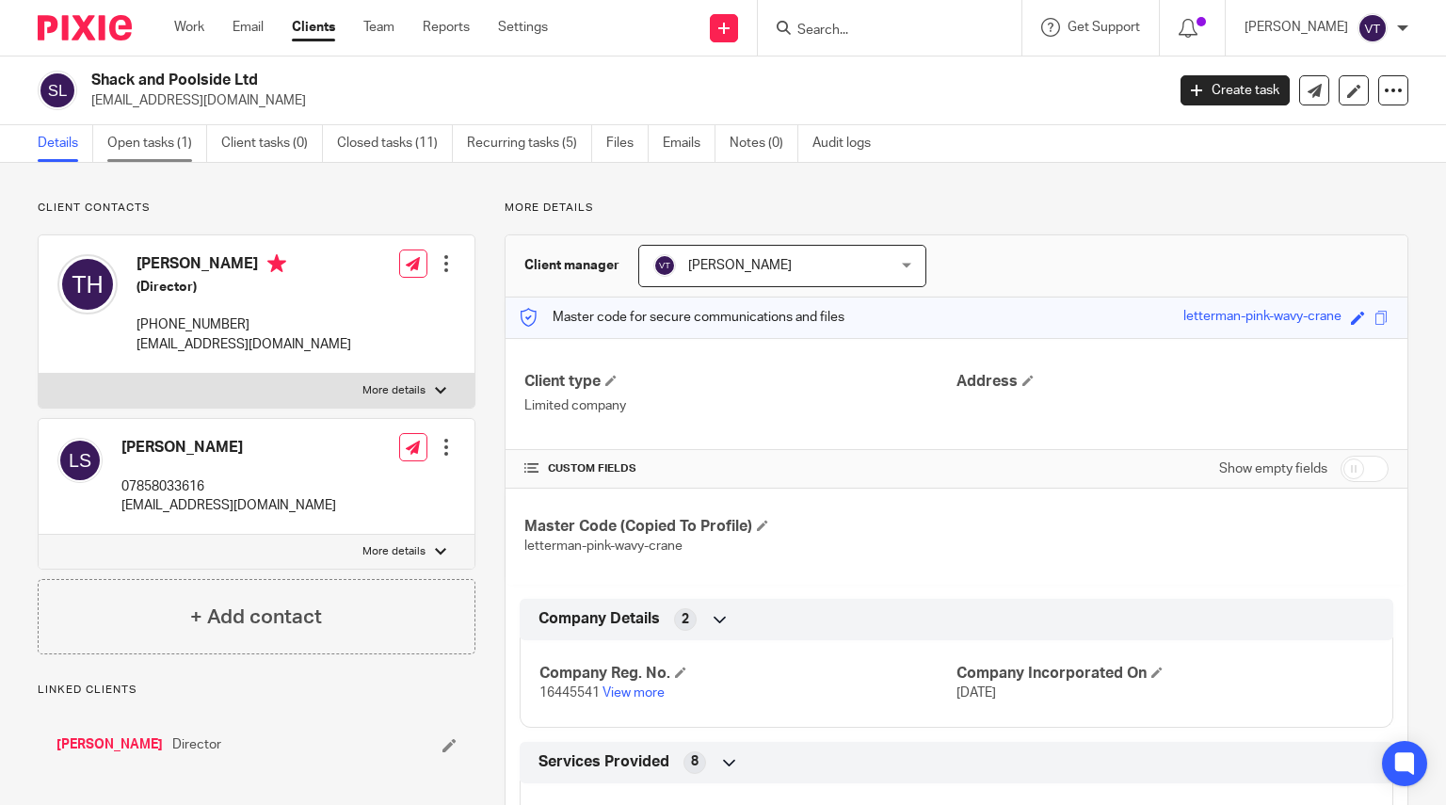
click at [134, 135] on link "Open tasks (1)" at bounding box center [157, 143] width 100 height 37
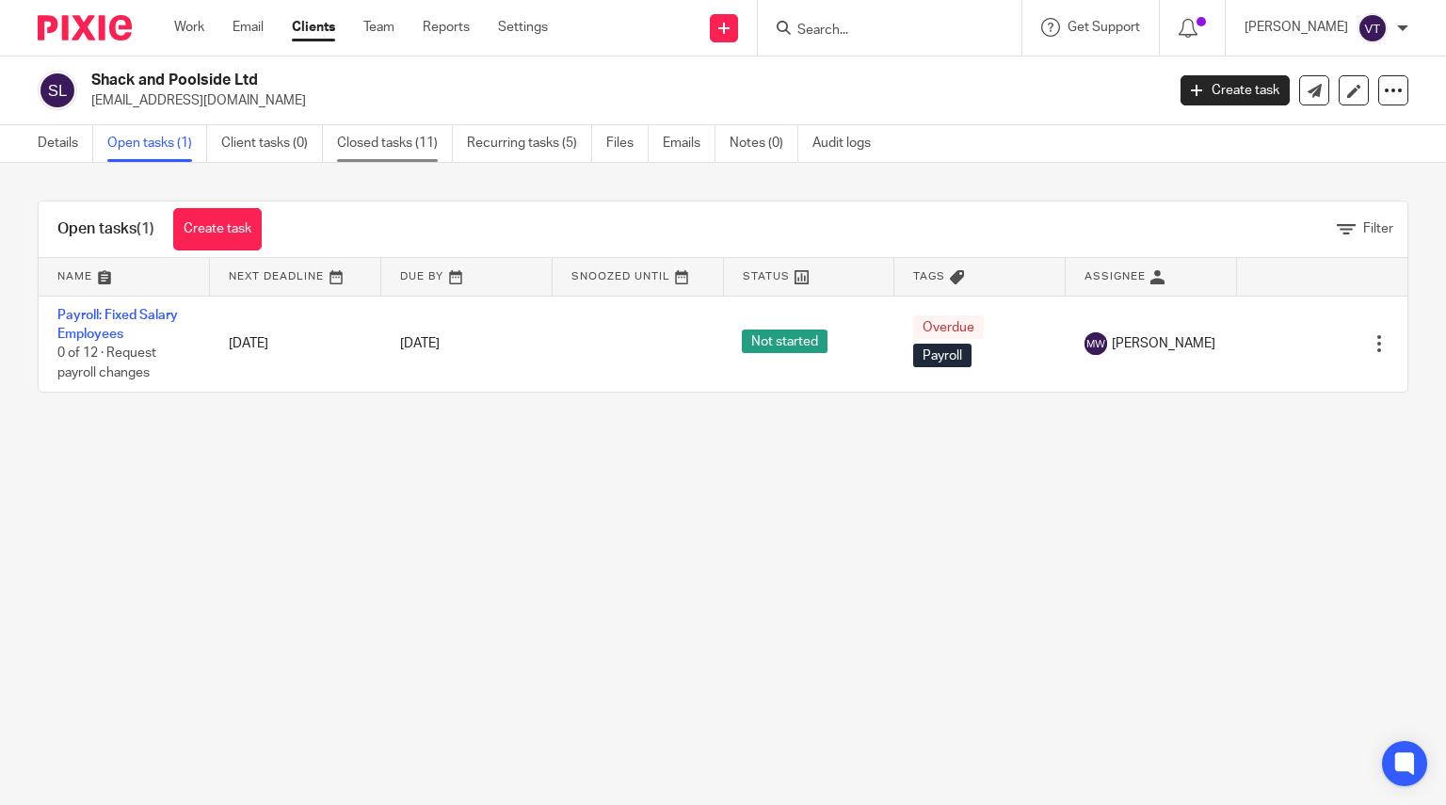
click at [397, 139] on link "Closed tasks (11)" at bounding box center [395, 143] width 116 height 37
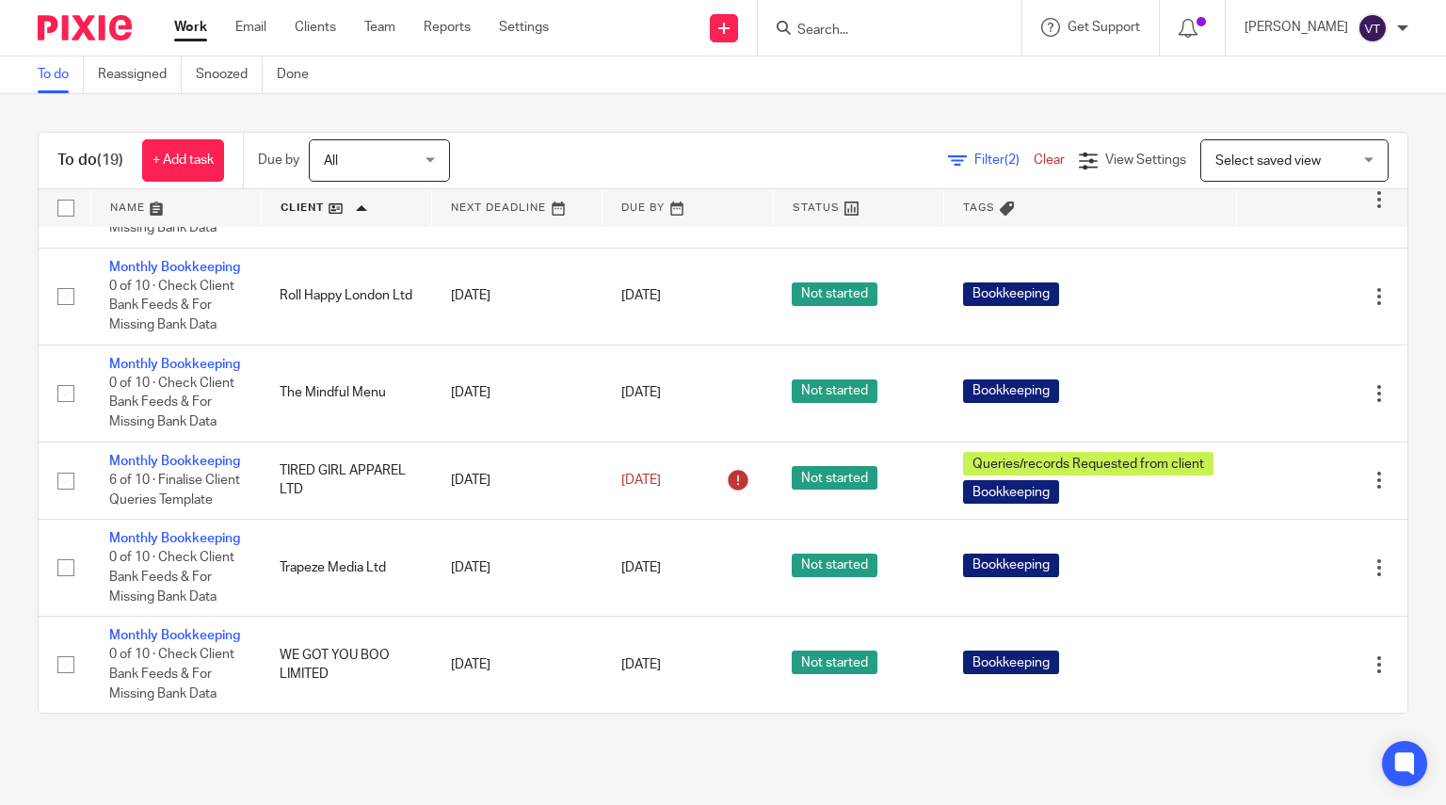
scroll to position [1715, 0]
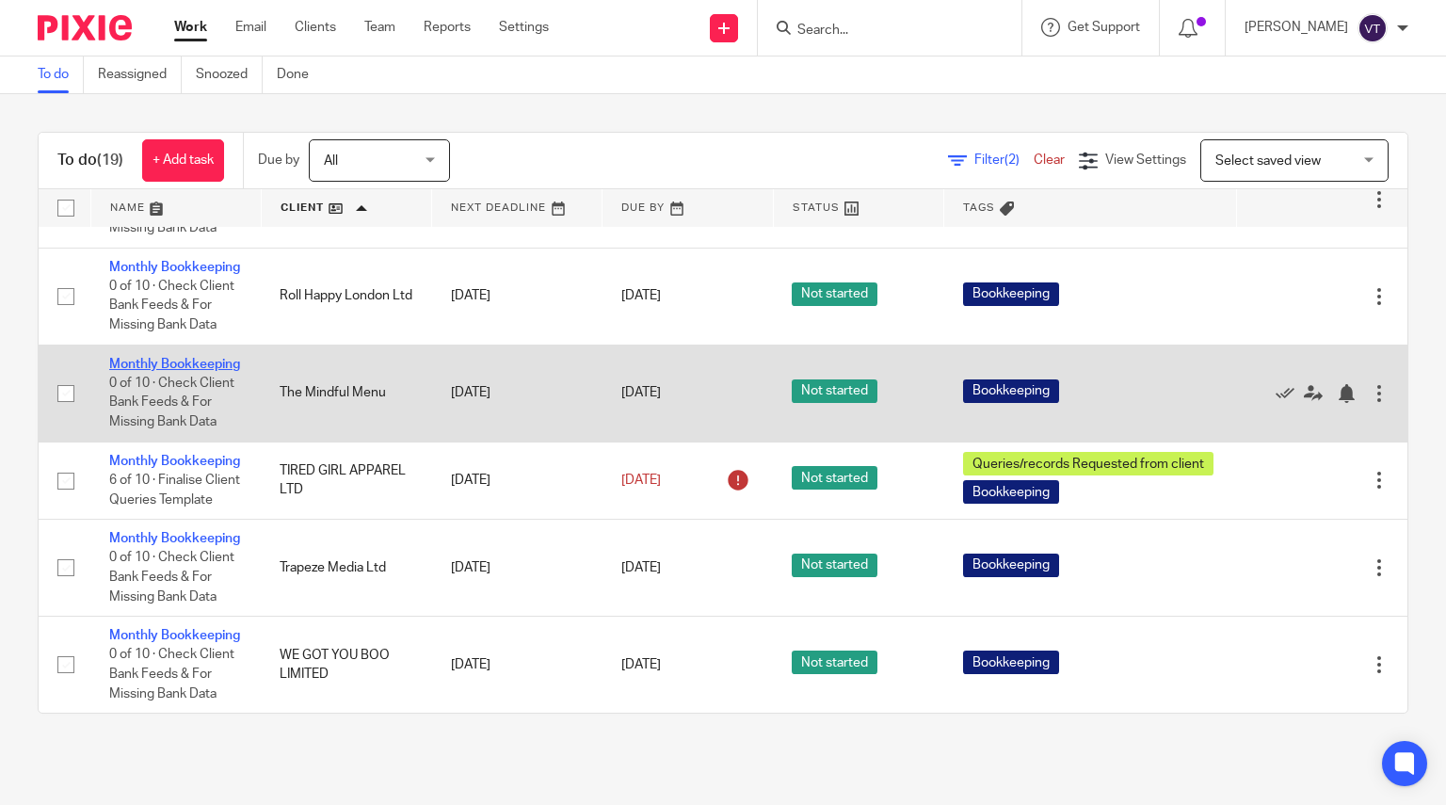
click at [135, 358] on link "Monthly Bookkeeping" at bounding box center [174, 364] width 131 height 13
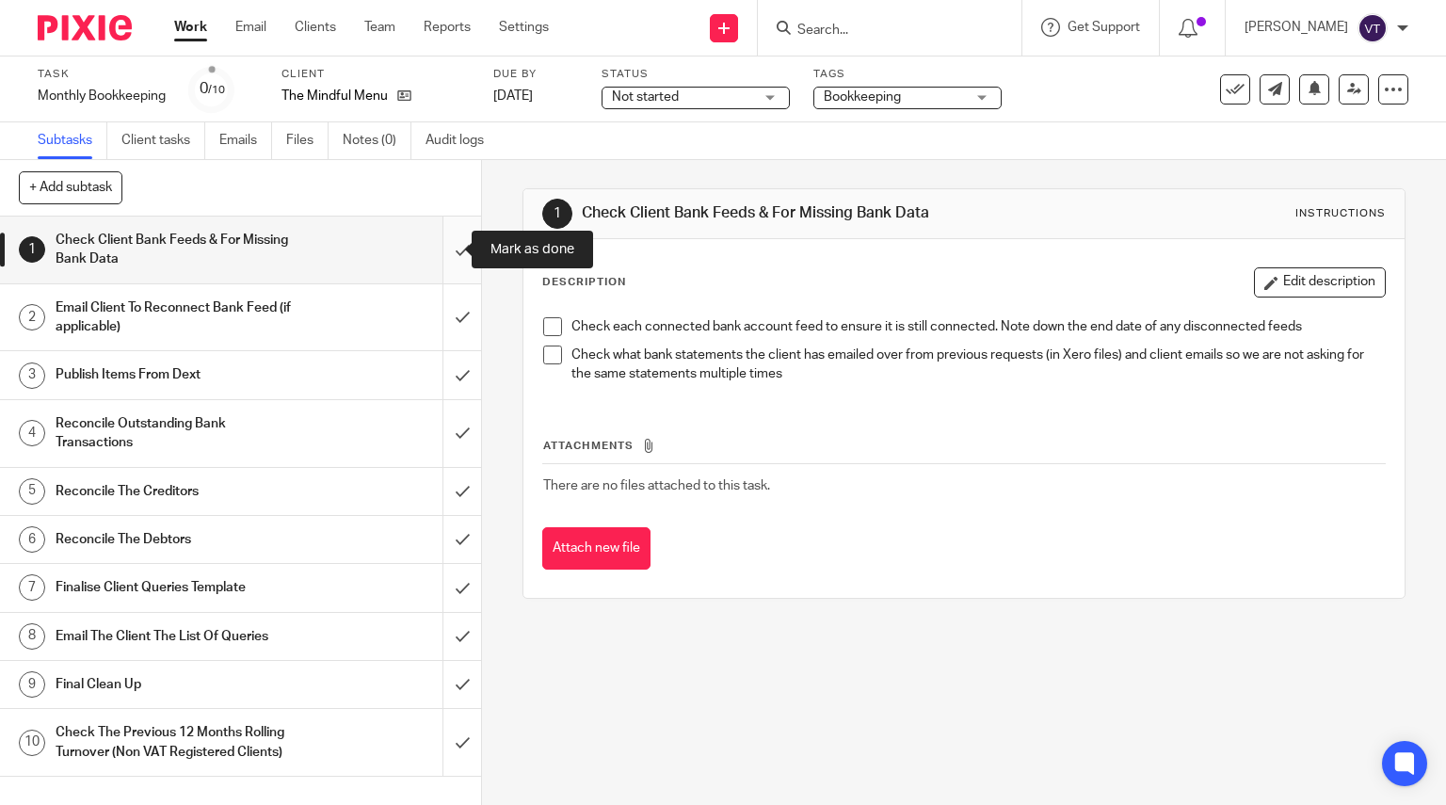
click at [445, 256] on input "submit" at bounding box center [240, 250] width 481 height 67
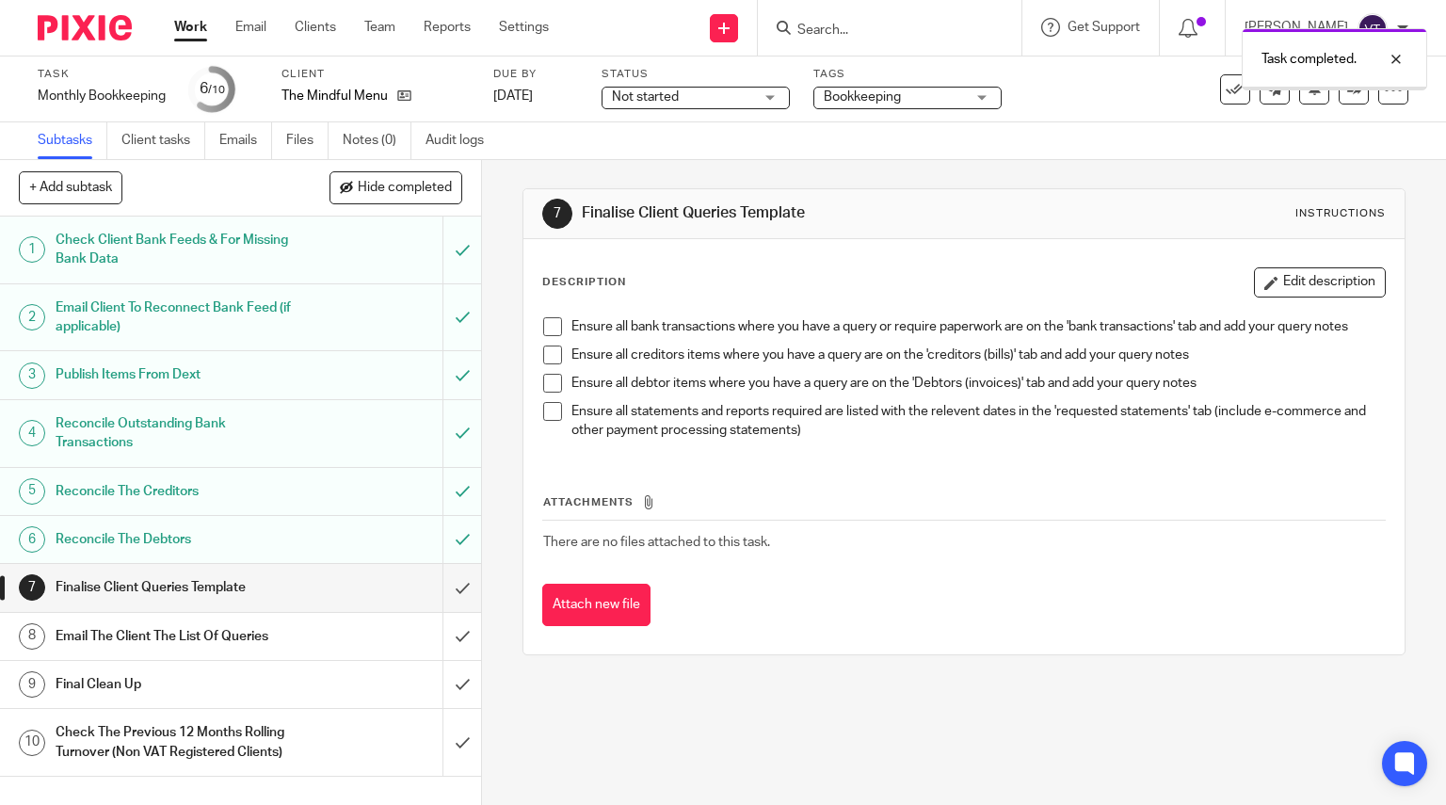
click at [453, 591] on input "submit" at bounding box center [240, 587] width 481 height 47
